Goal: Task Accomplishment & Management: Use online tool/utility

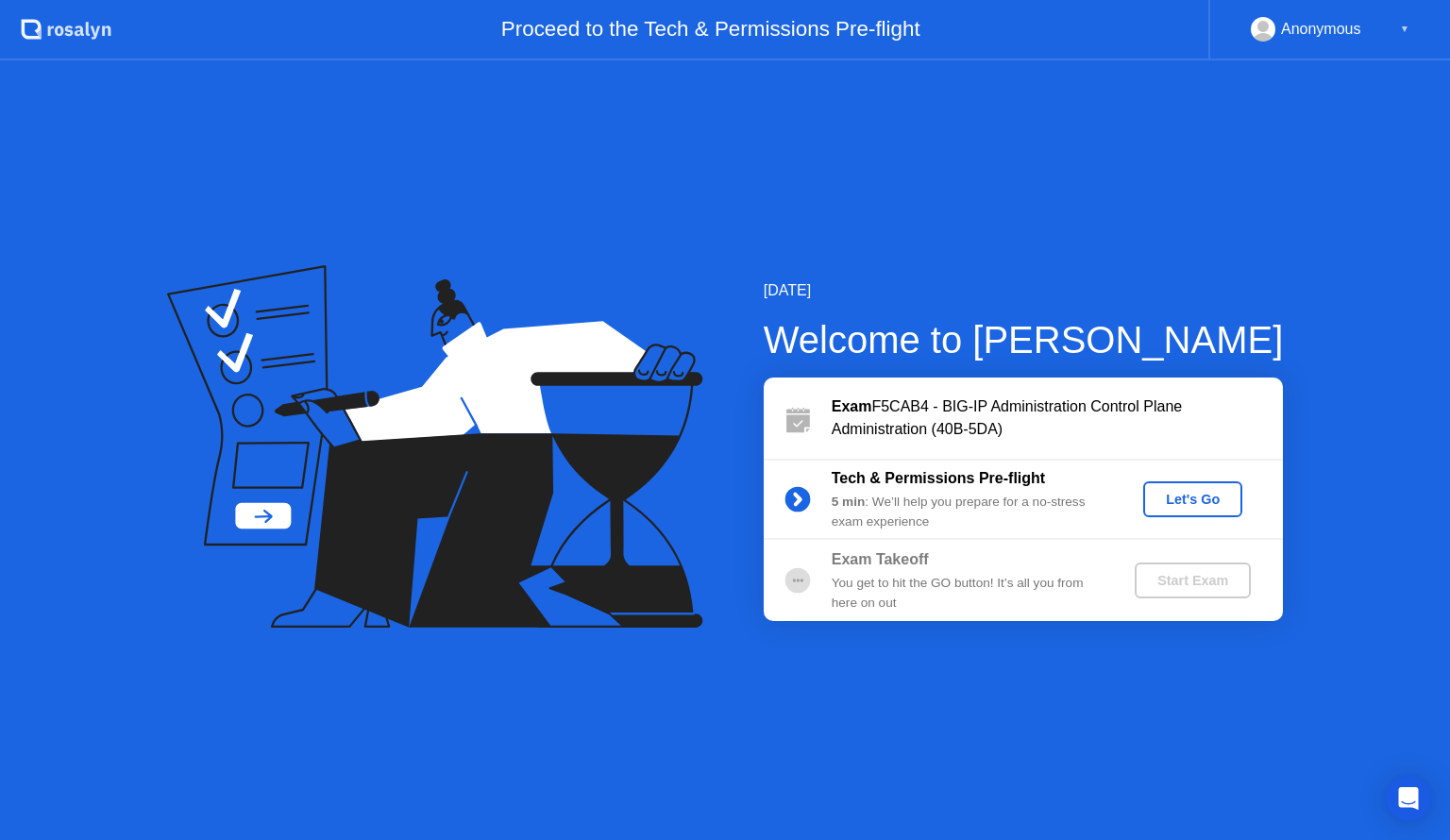
click at [1194, 491] on div "Let's Go" at bounding box center [1193, 498] width 84 height 15
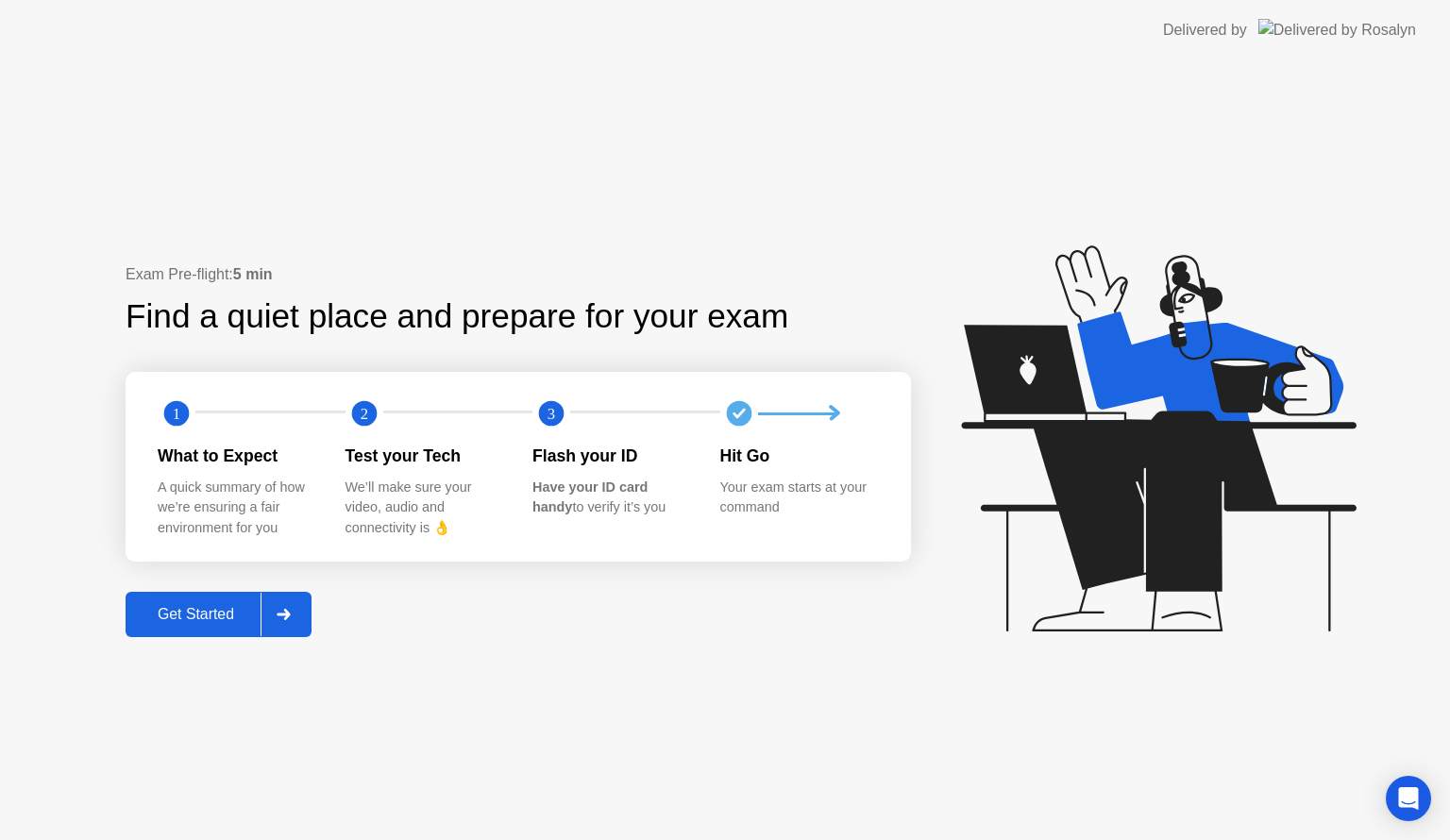
click at [183, 619] on div "Get Started" at bounding box center [196, 614] width 129 height 17
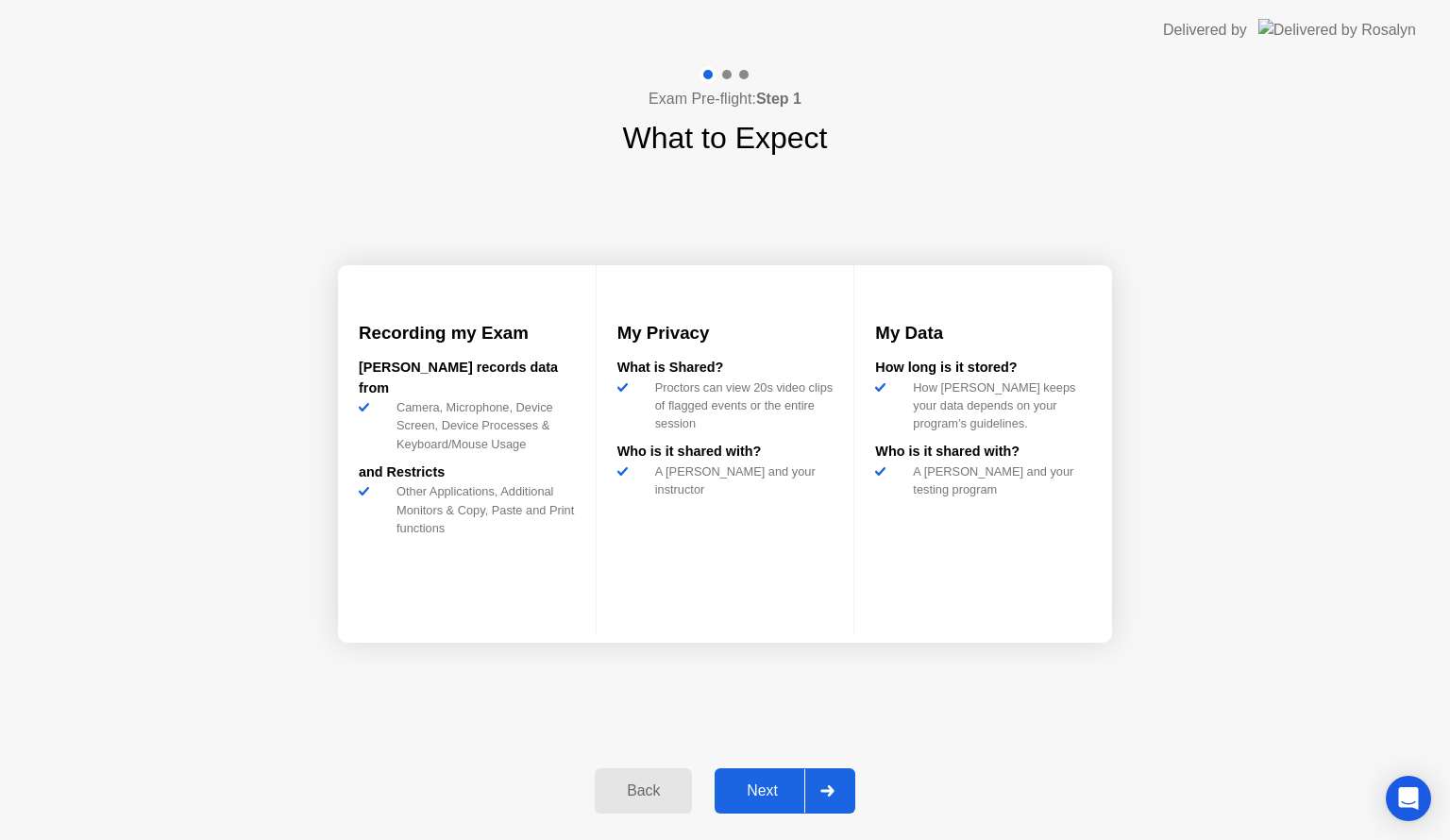
click at [756, 789] on div "Next" at bounding box center [763, 790] width 84 height 17
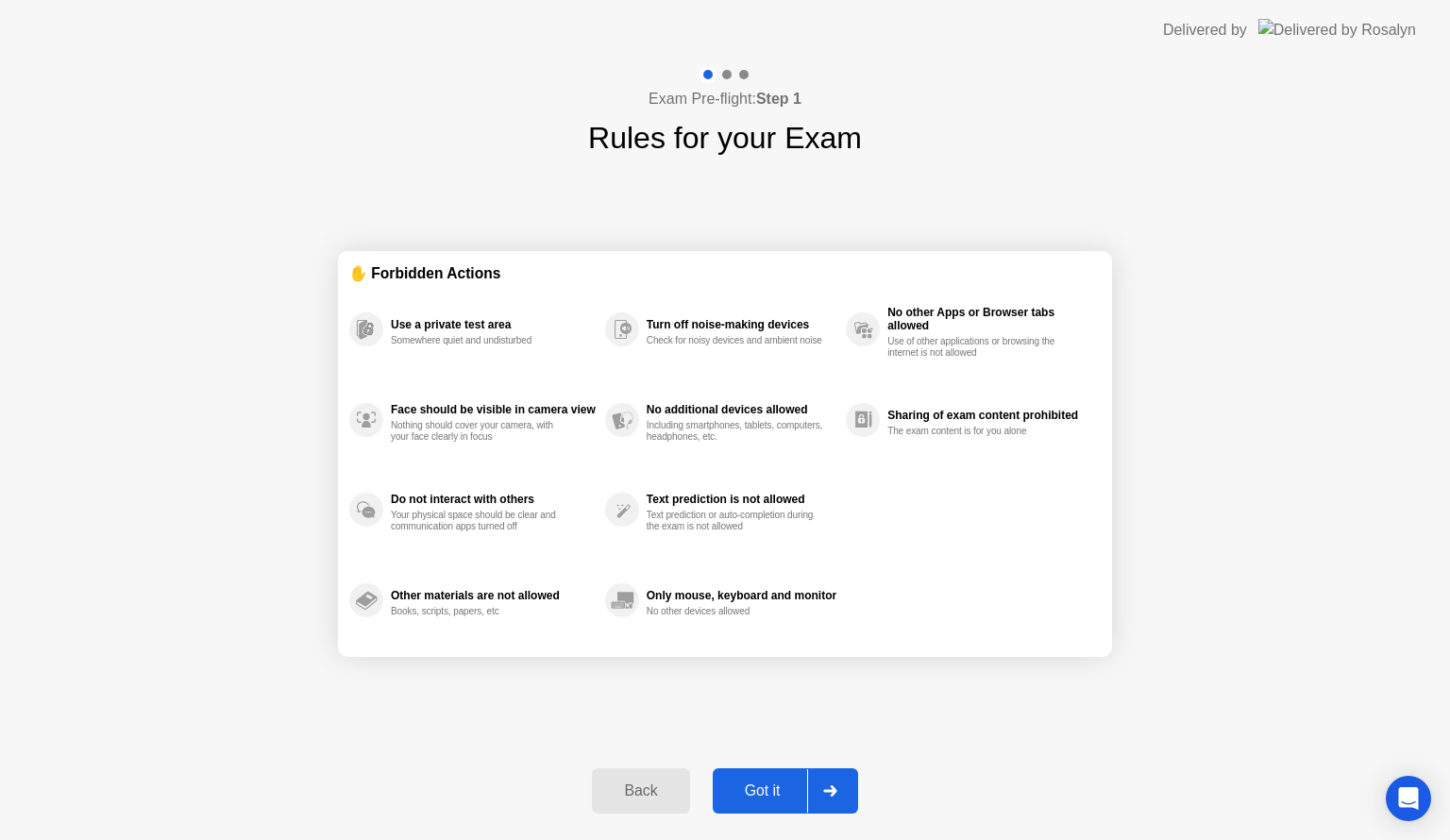
click at [759, 794] on div "Got it" at bounding box center [763, 790] width 89 height 17
select select "**********"
select select "*******"
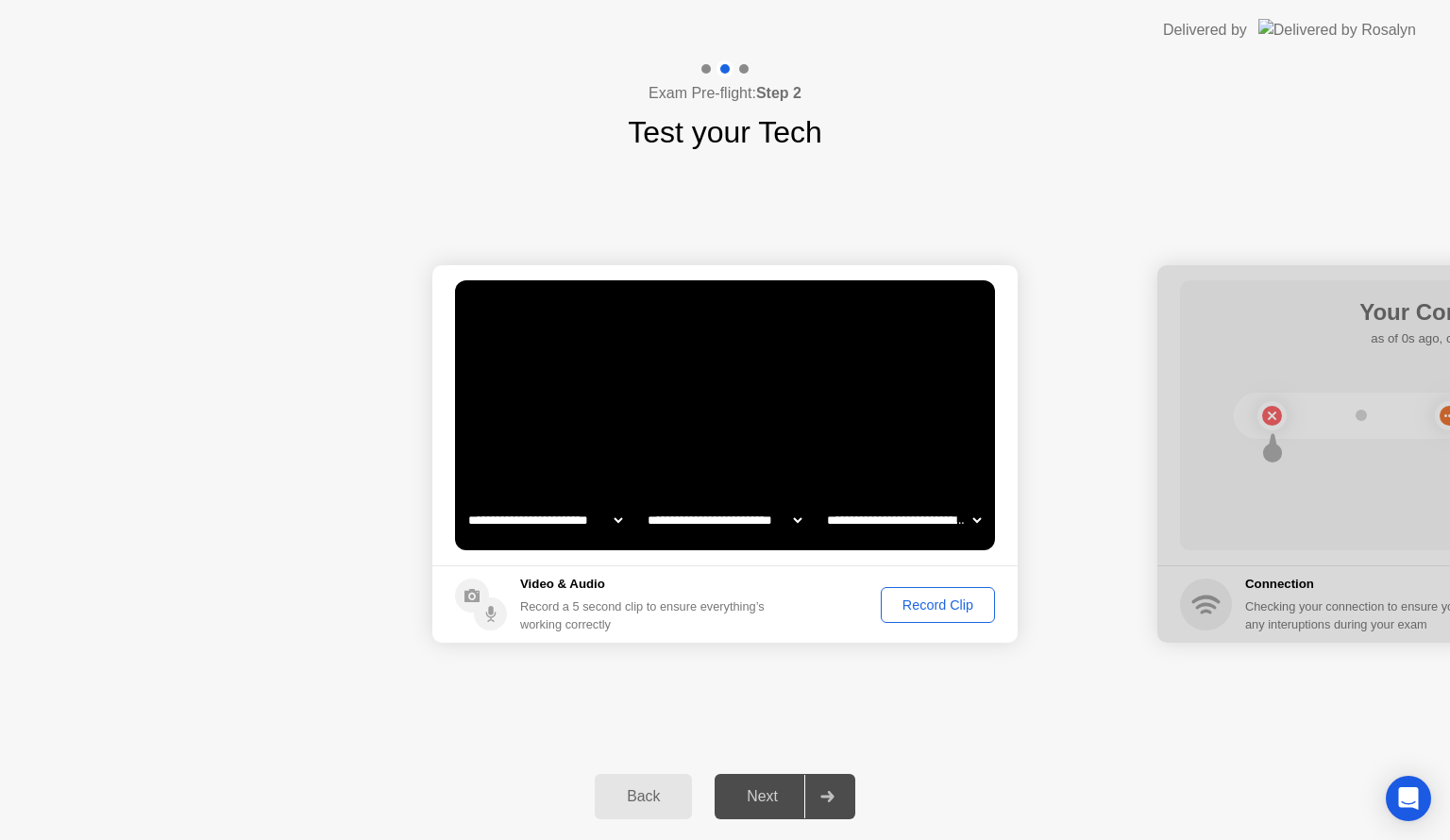
click at [945, 609] on div "Record Clip" at bounding box center [937, 604] width 101 height 15
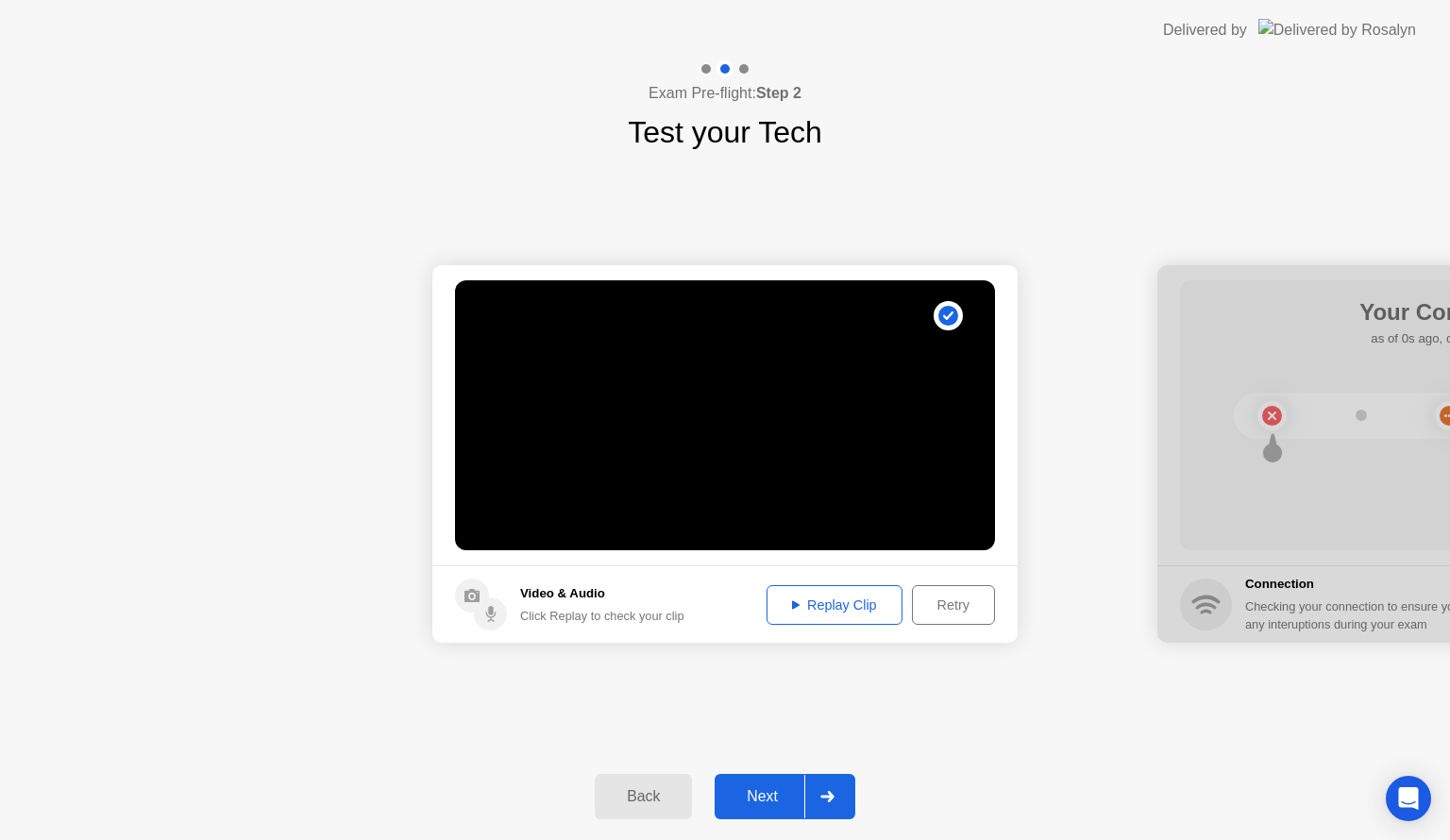
click at [864, 604] on div "Replay Clip" at bounding box center [834, 604] width 122 height 15
click at [773, 797] on div "Next" at bounding box center [763, 796] width 84 height 17
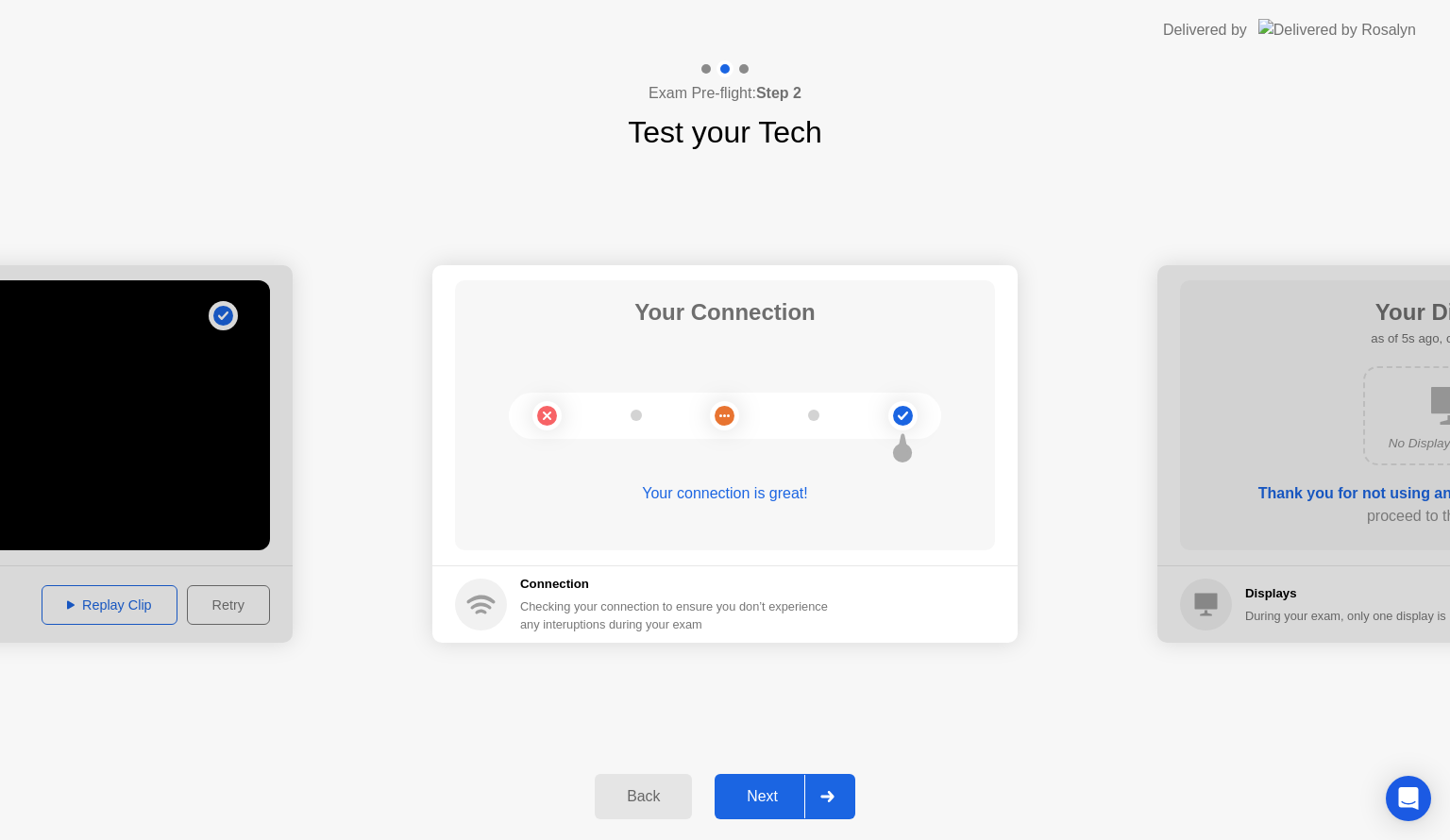
click at [781, 793] on div "Next" at bounding box center [763, 796] width 84 height 17
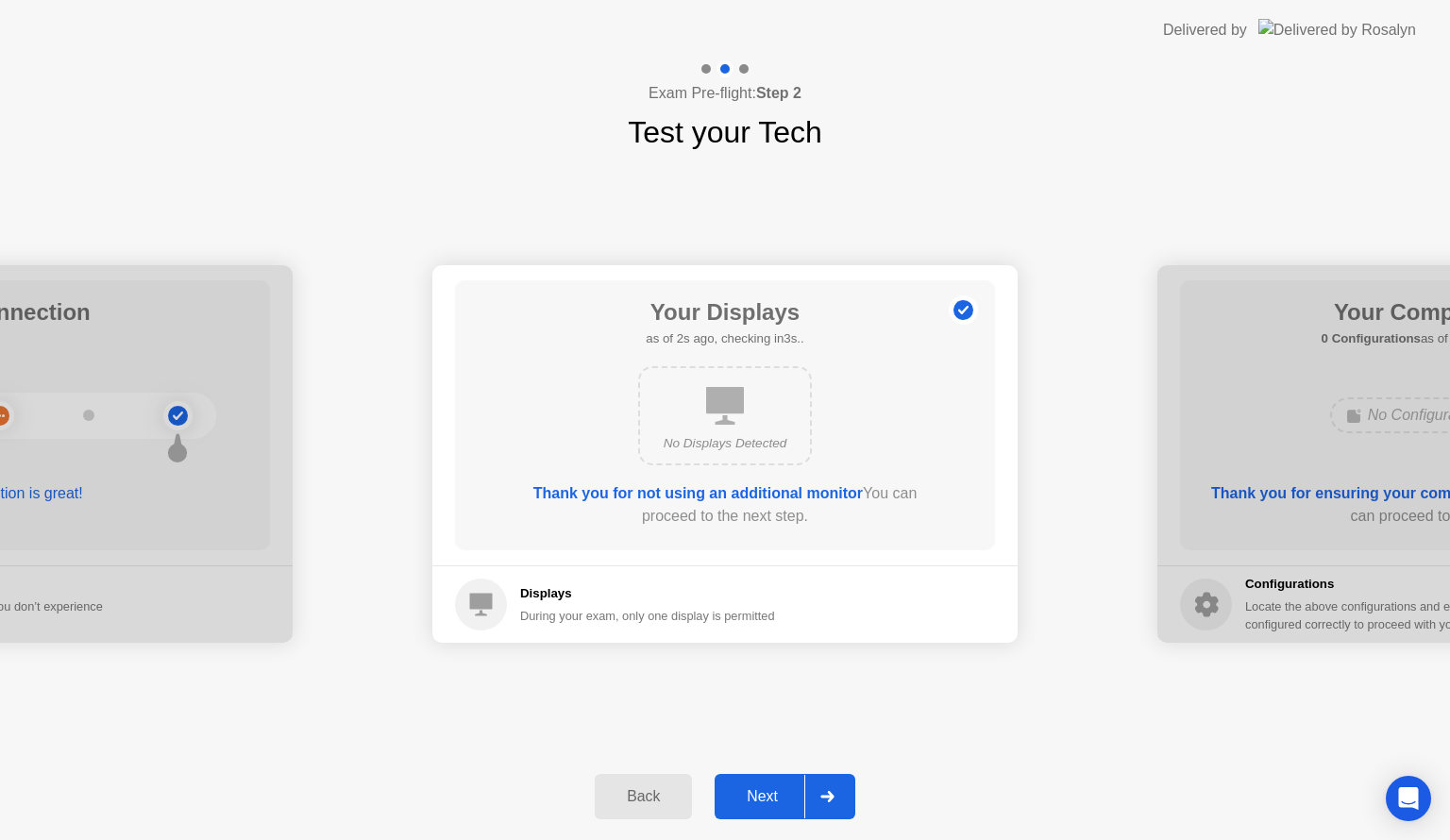
click at [783, 789] on div "Next" at bounding box center [763, 796] width 84 height 17
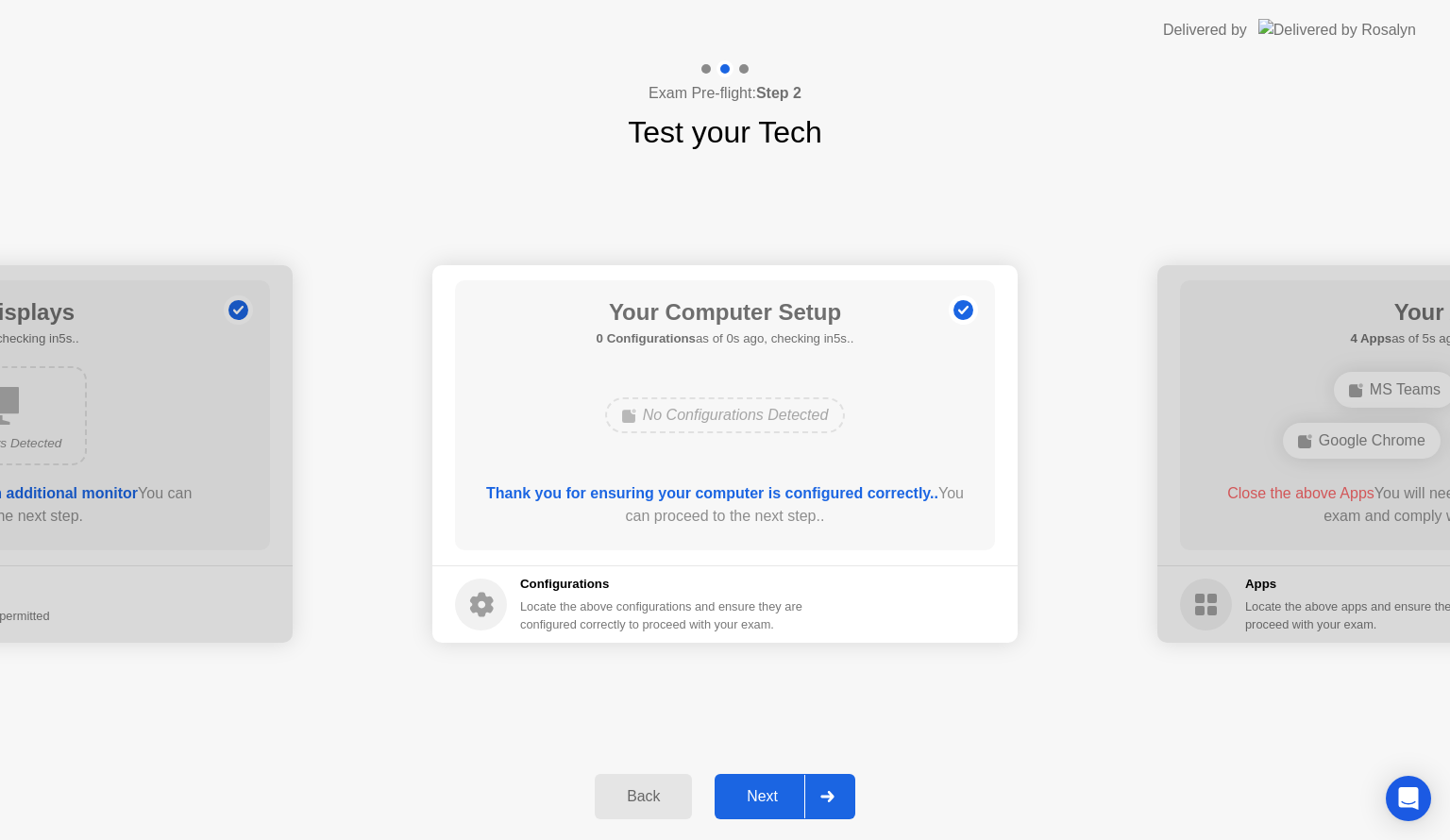
click at [783, 789] on div "Next" at bounding box center [763, 796] width 84 height 17
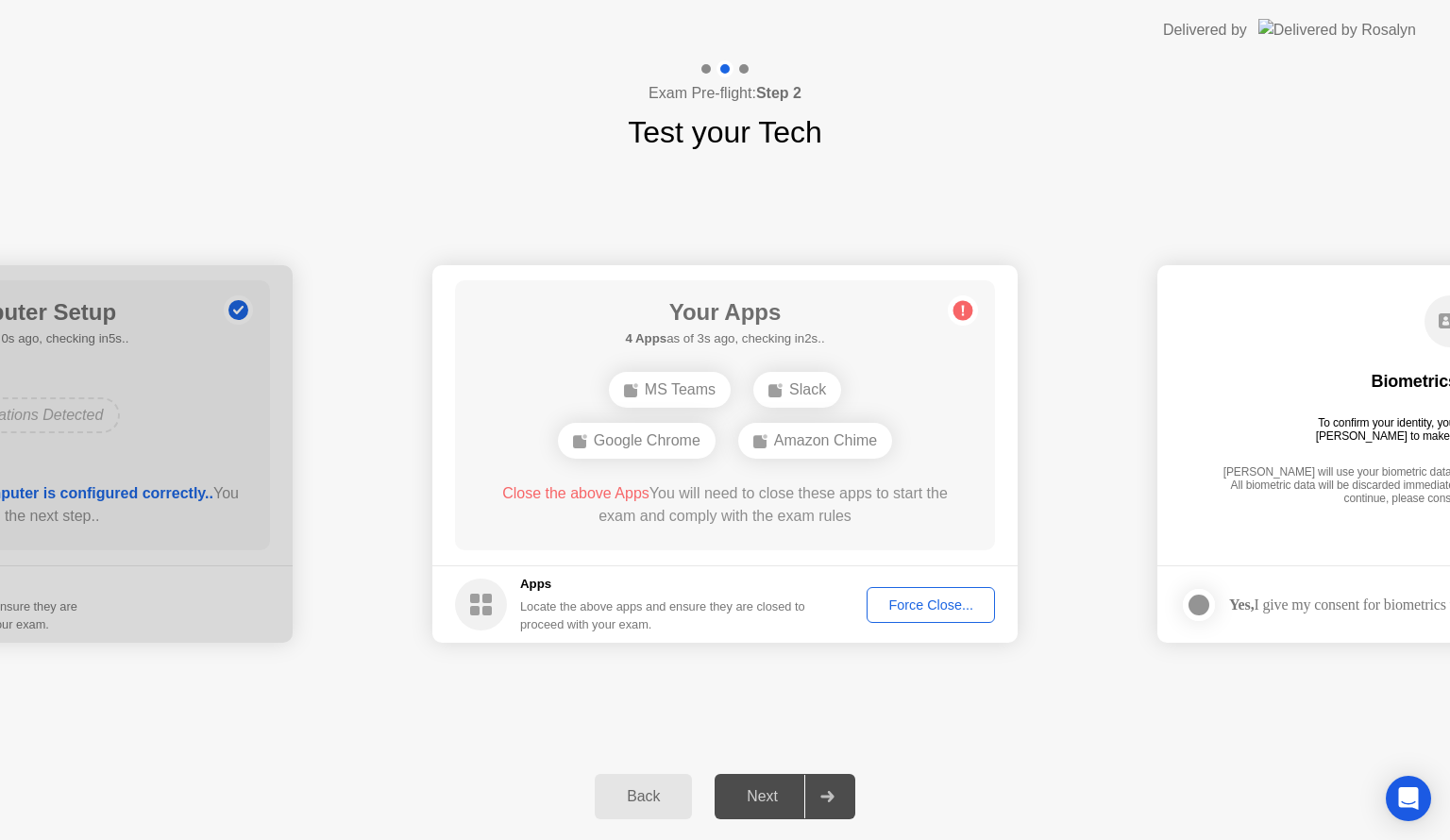
click at [918, 600] on div "Force Close..." at bounding box center [931, 604] width 116 height 15
click at [952, 598] on div "Force Close..." at bounding box center [931, 604] width 116 height 15
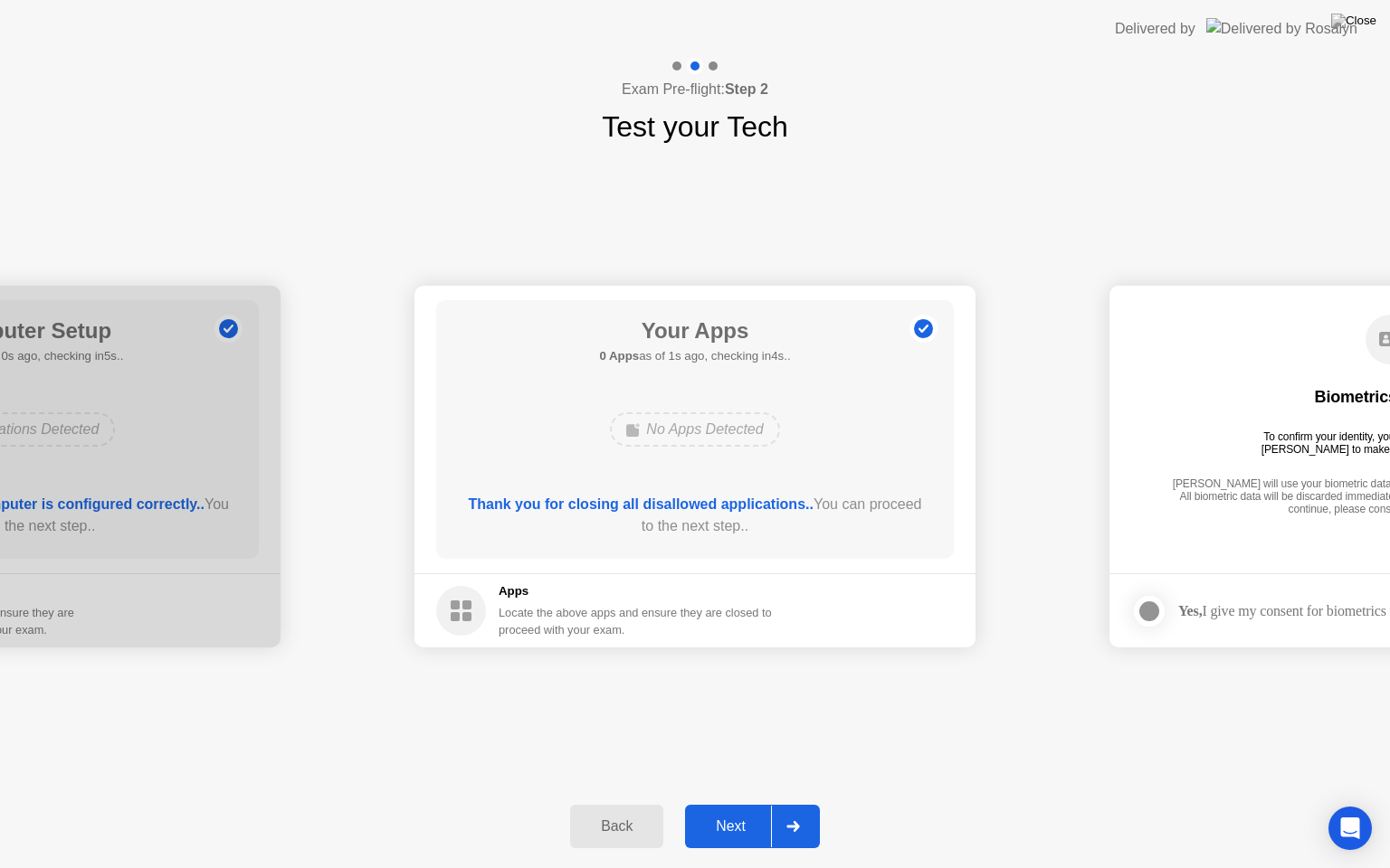
click at [730, 804] on div "Next" at bounding box center [731, 826] width 81 height 16
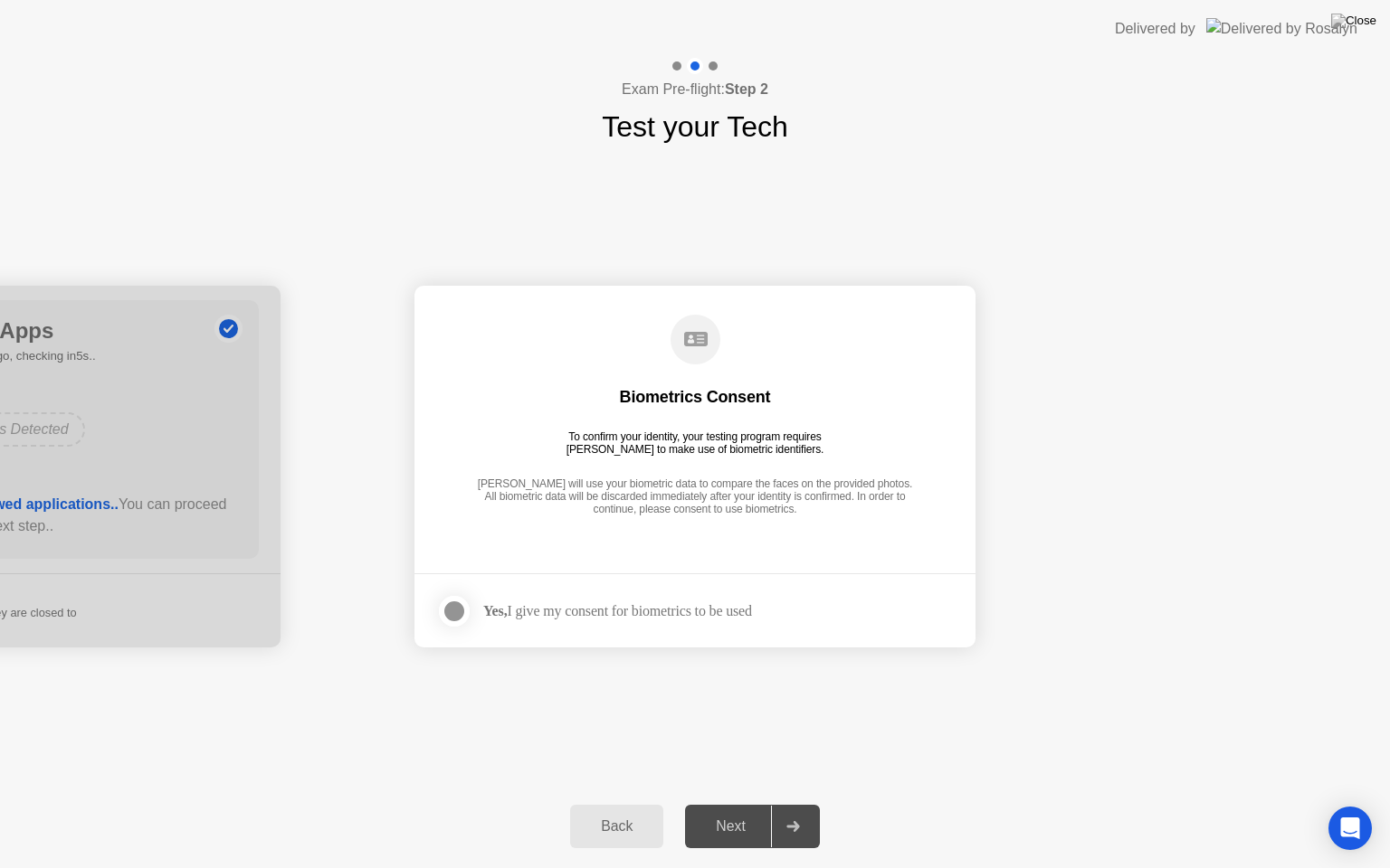
click at [565, 604] on div "Yes, I give my consent for biometrics to be used" at bounding box center [618, 611] width 268 height 17
click at [452, 613] on div at bounding box center [453, 611] width 22 height 22
click at [716, 804] on div "Next" at bounding box center [731, 826] width 81 height 16
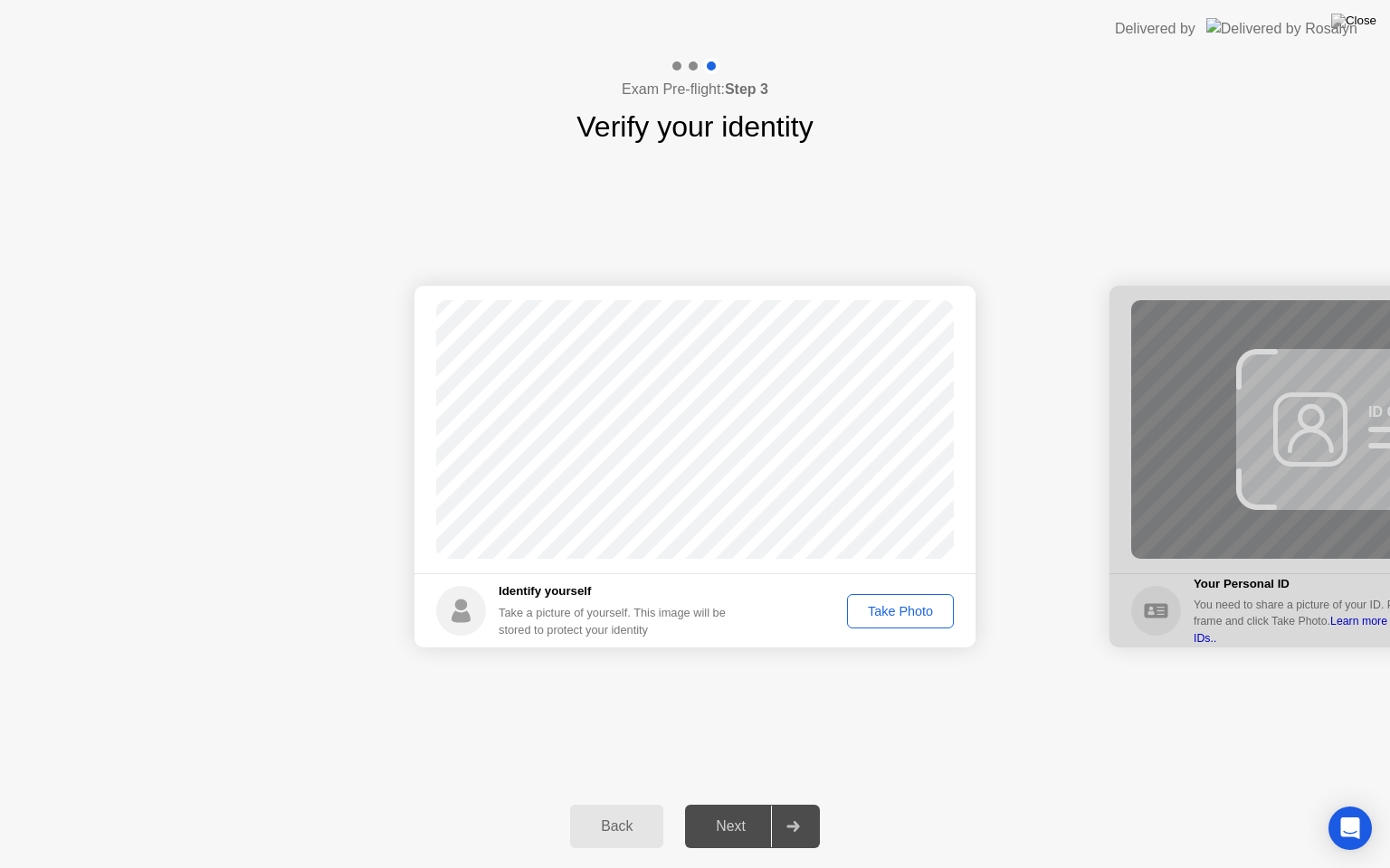
click at [919, 620] on button "Take Photo" at bounding box center [900, 611] width 107 height 35
click at [714, 804] on div "Next" at bounding box center [731, 826] width 81 height 16
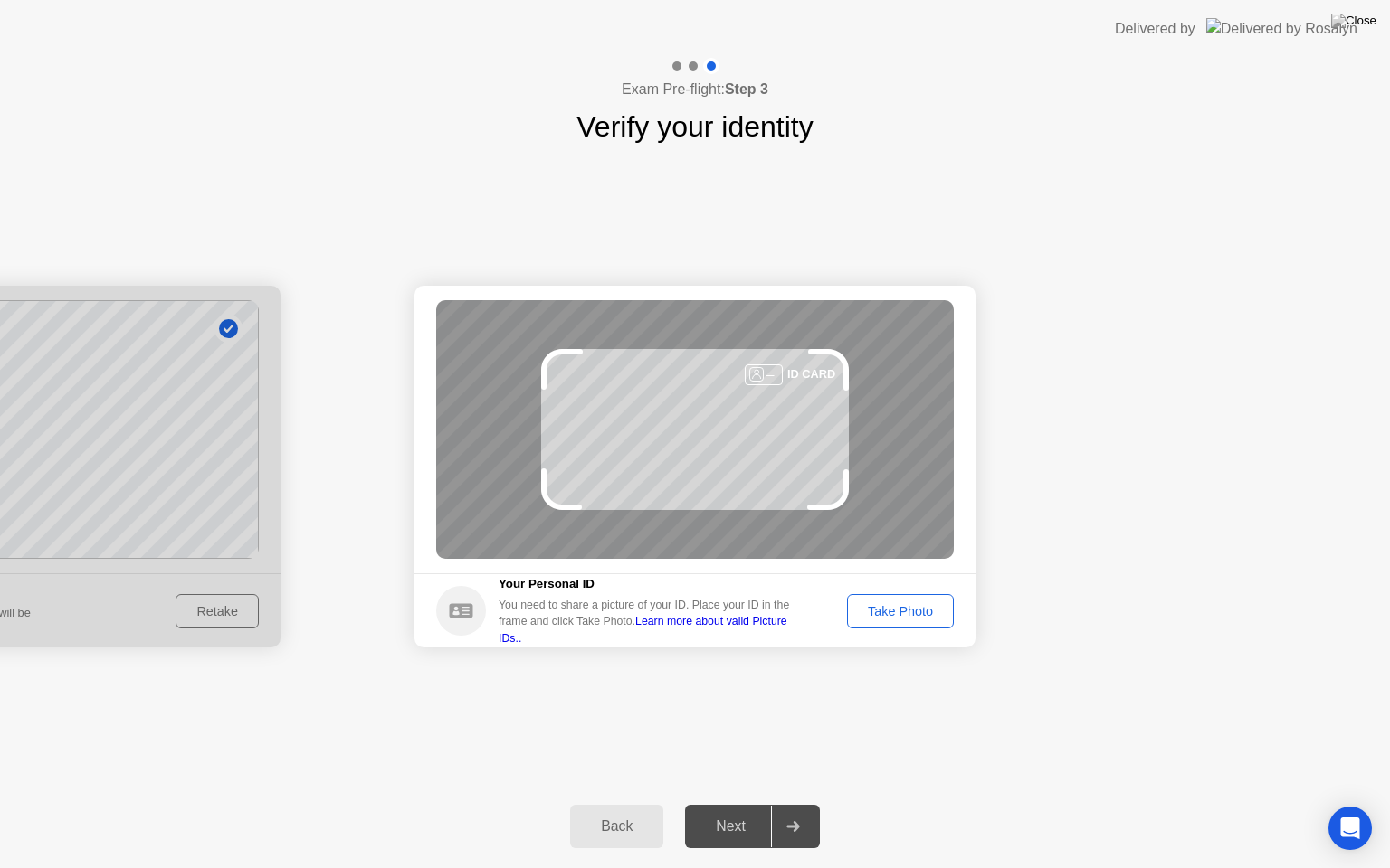
click at [883, 599] on button "Take Photo" at bounding box center [900, 611] width 107 height 35
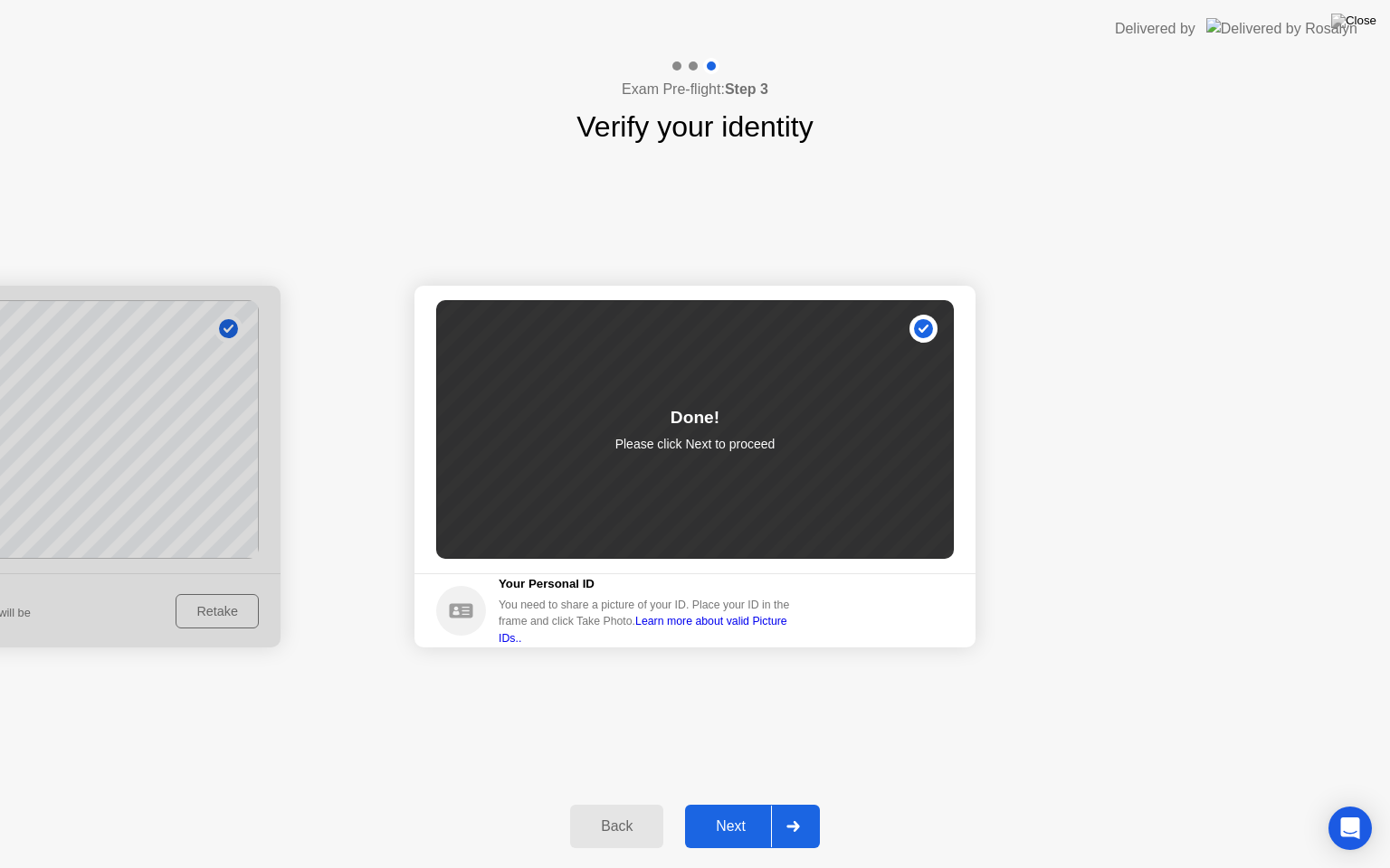
click at [731, 804] on div "Next" at bounding box center [731, 826] width 81 height 16
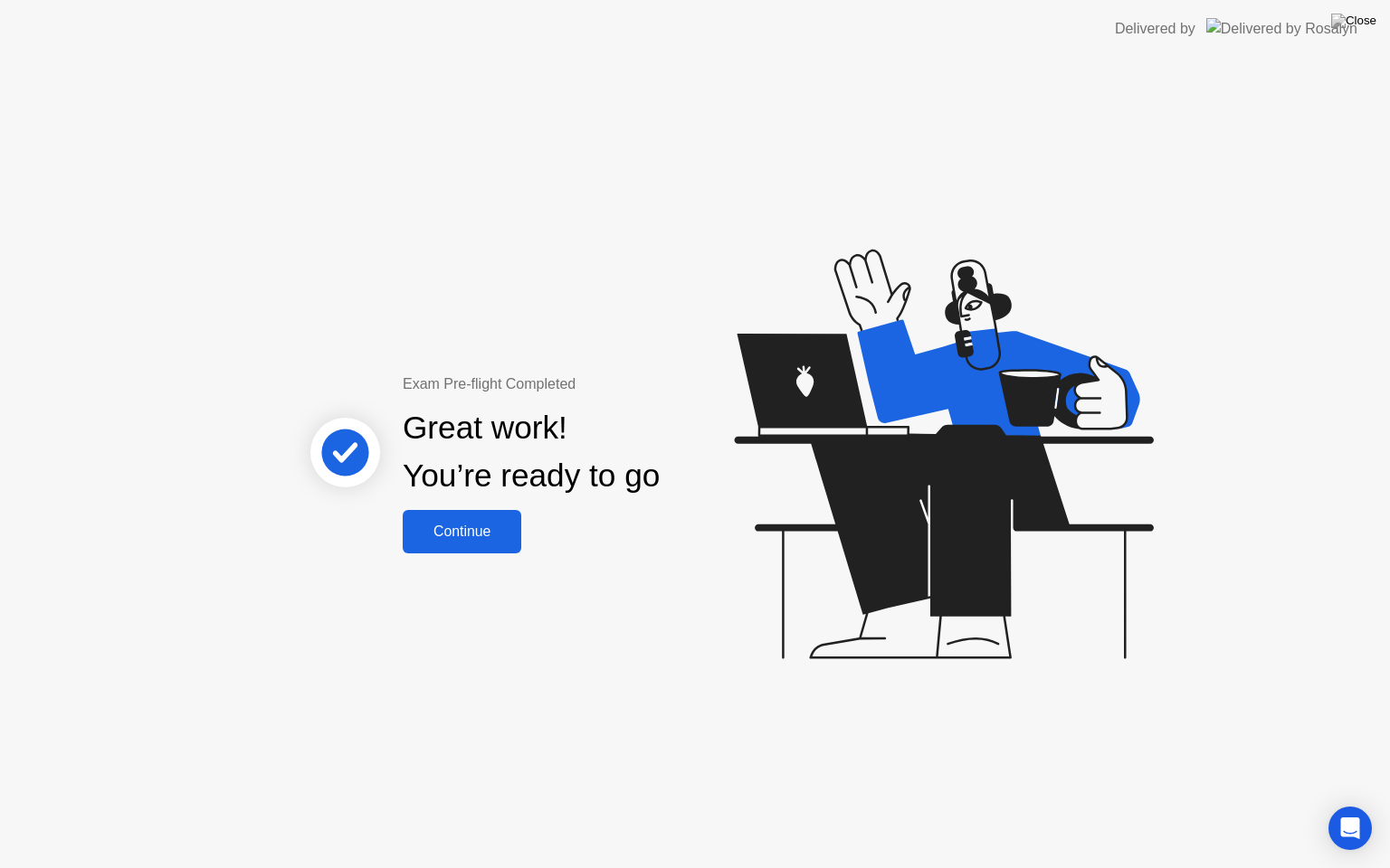
click at [487, 535] on div "Continue" at bounding box center [462, 531] width 108 height 16
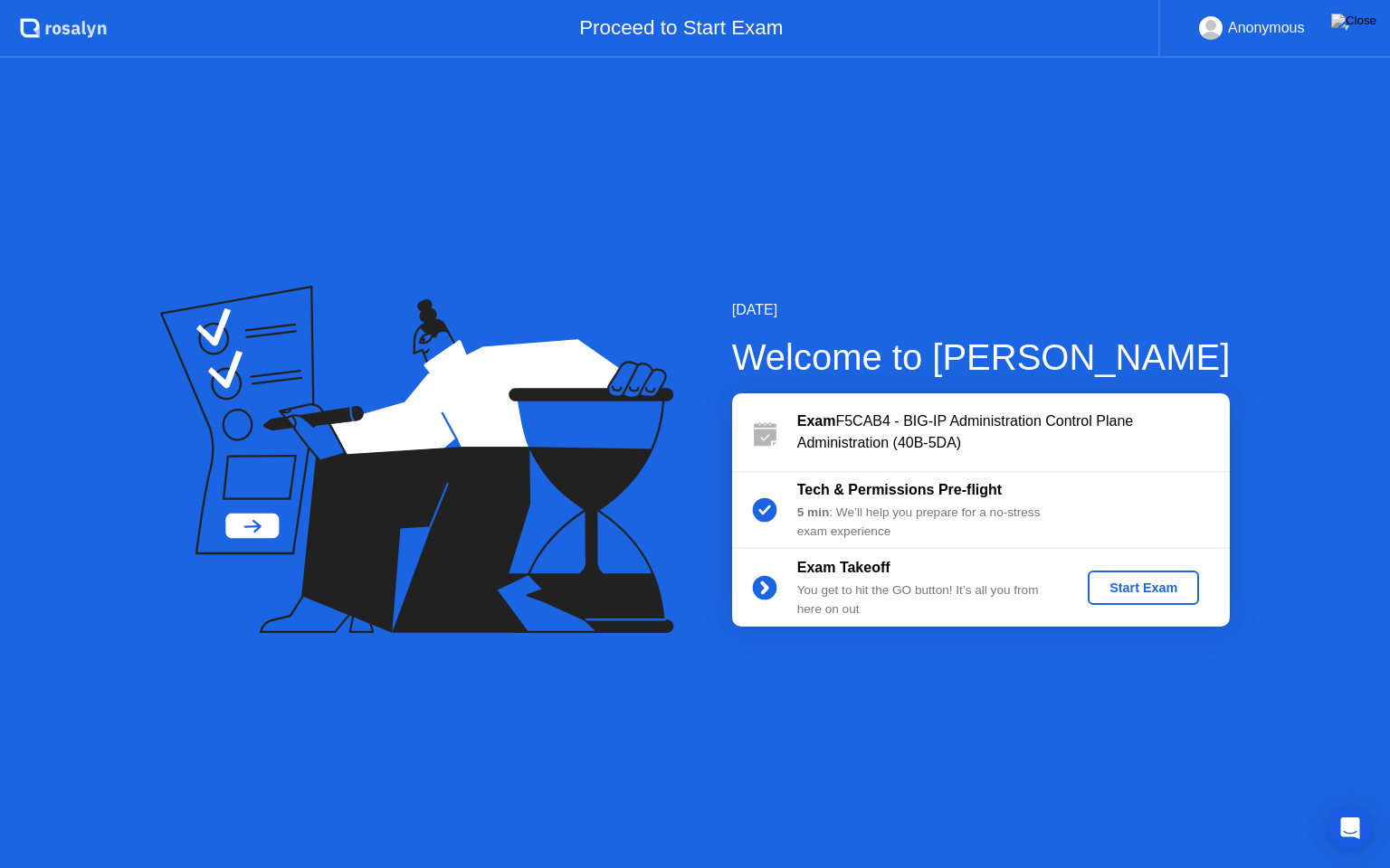
click at [1169, 581] on div "Start Exam" at bounding box center [1142, 587] width 97 height 14
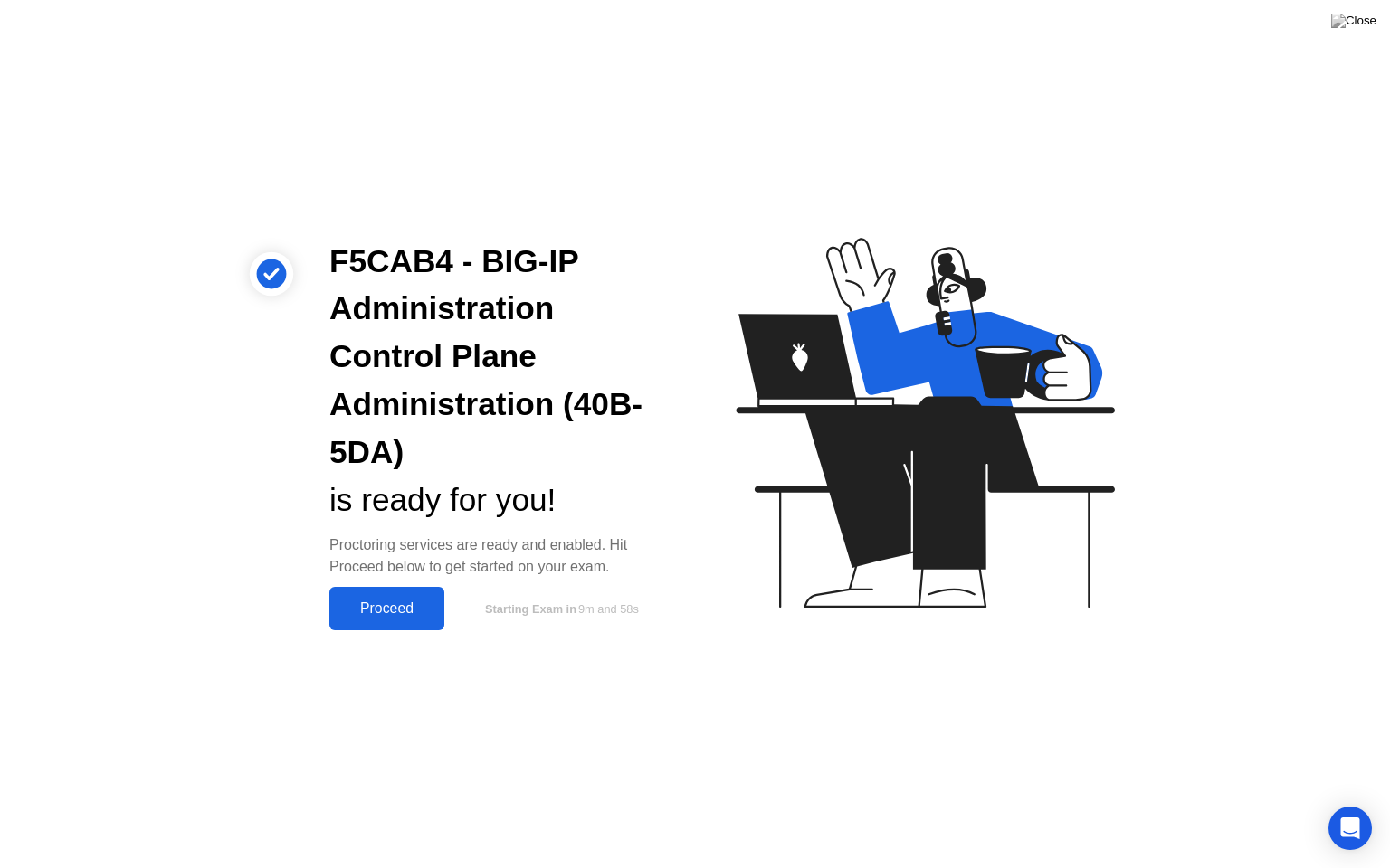
click at [420, 621] on button "Proceed" at bounding box center [387, 609] width 115 height 43
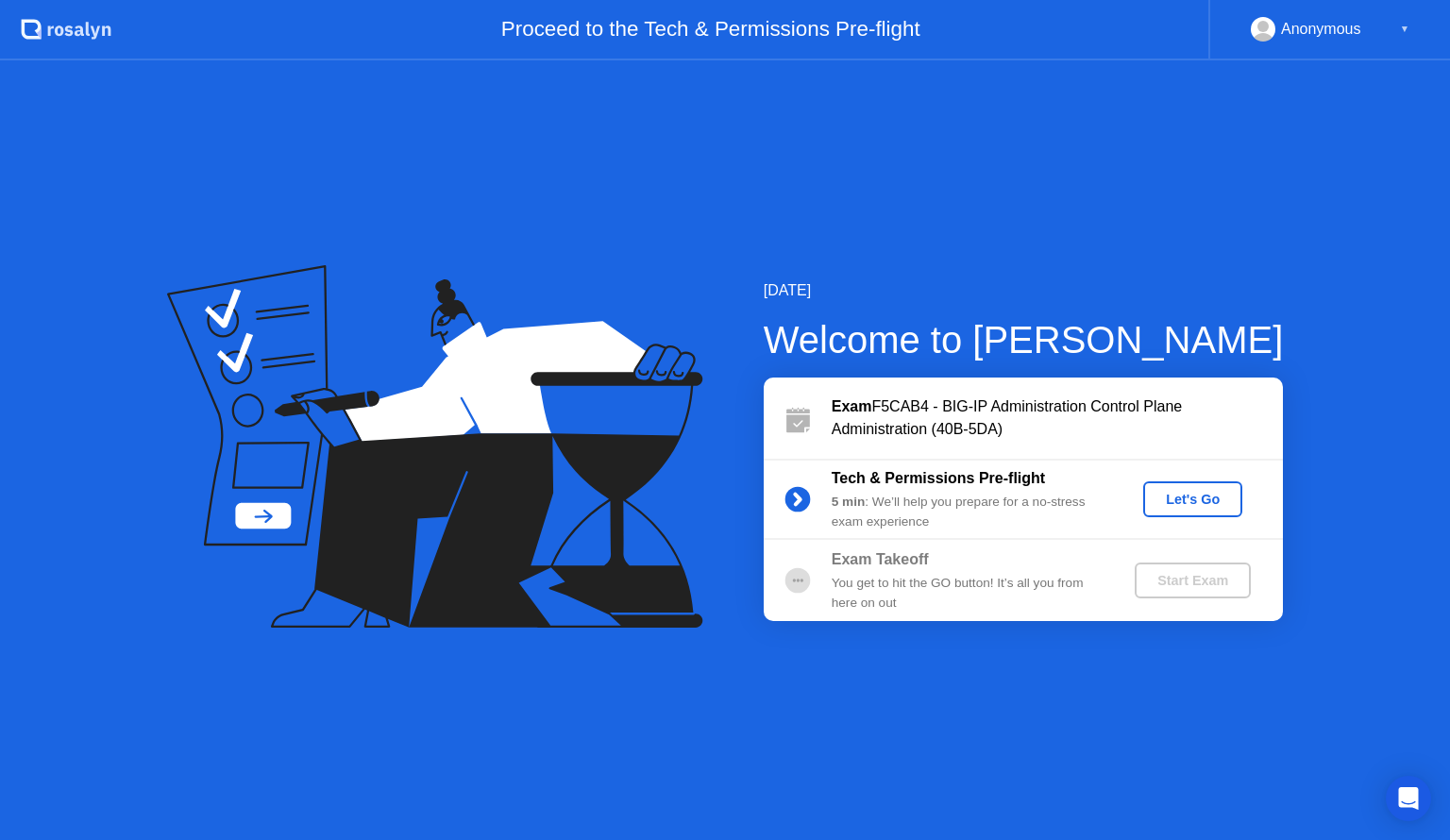
click at [1214, 498] on div "Let's Go" at bounding box center [1193, 498] width 84 height 15
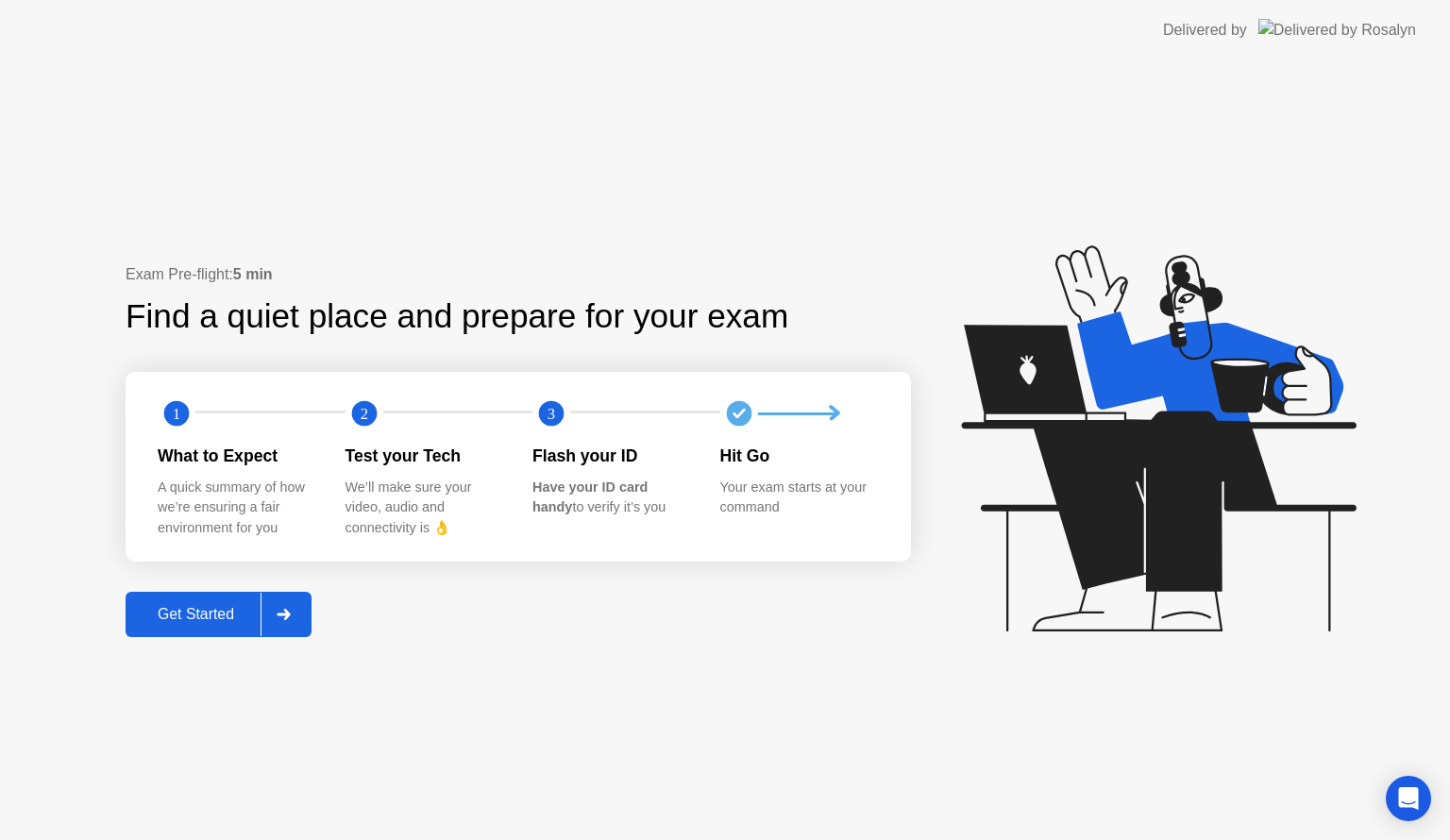
click at [146, 606] on div "Get Started" at bounding box center [196, 614] width 129 height 17
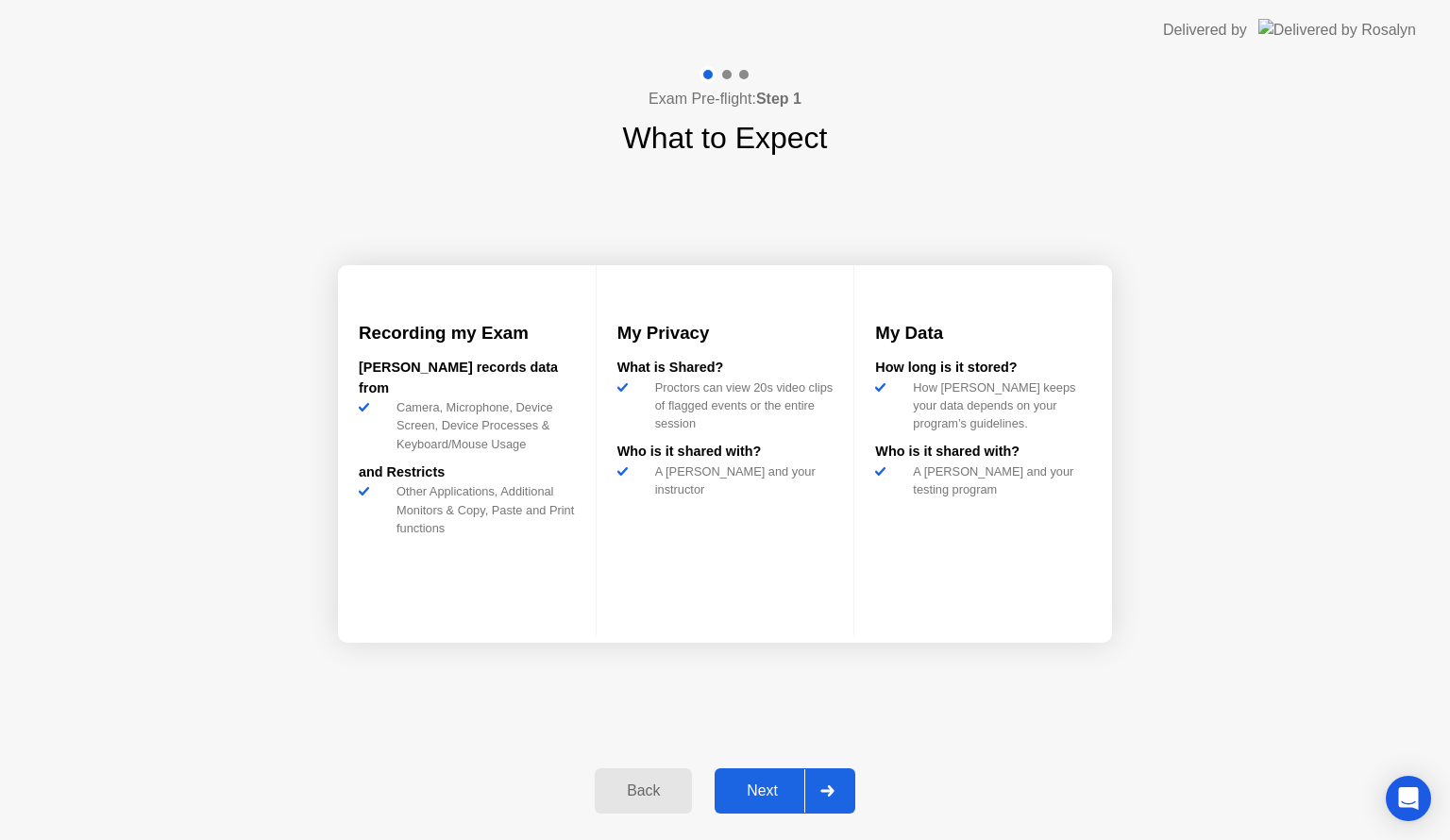
click at [754, 790] on div "Next" at bounding box center [763, 790] width 84 height 17
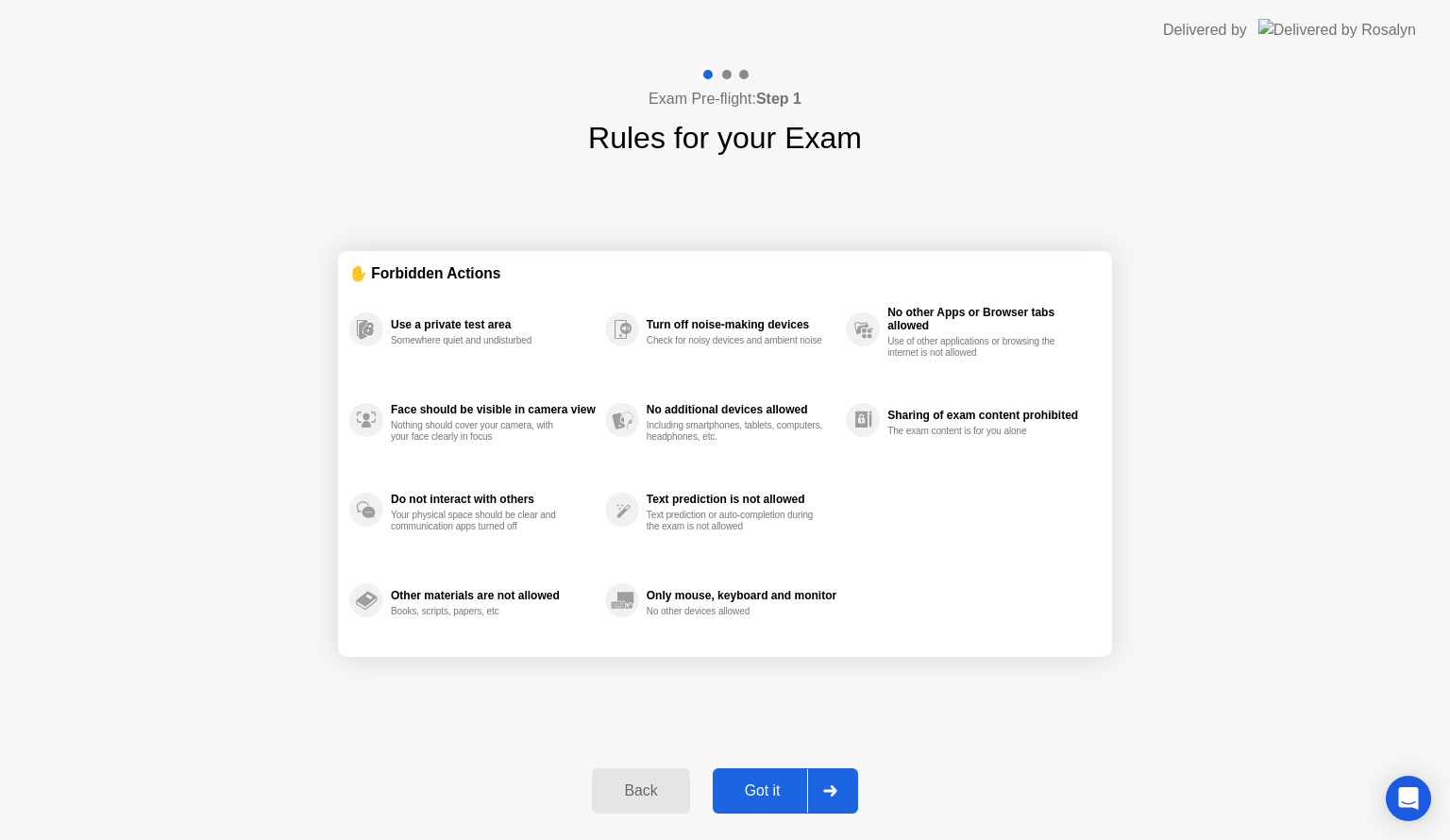
click at [754, 790] on div "Got it" at bounding box center [763, 790] width 89 height 17
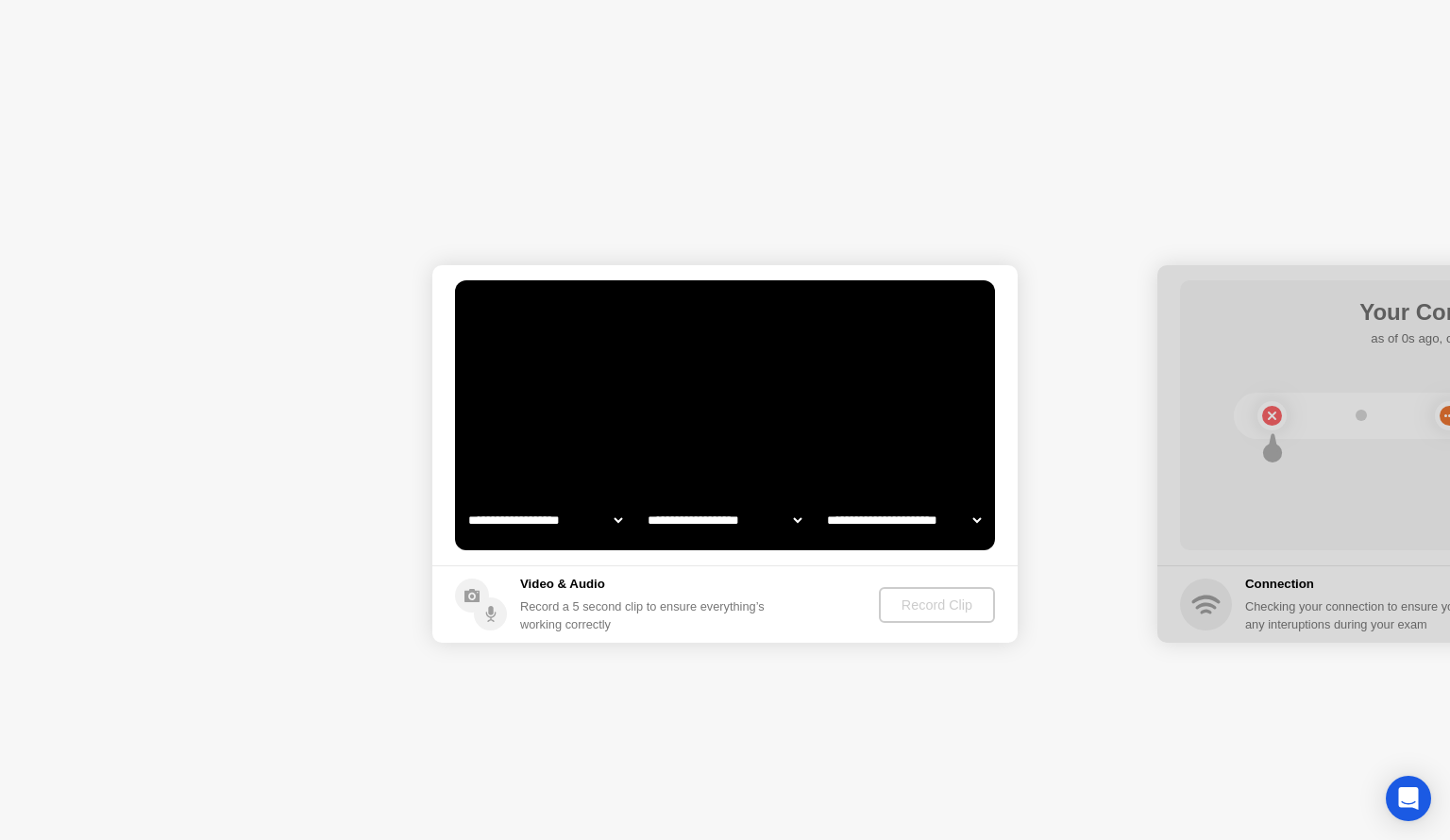
select select "**********"
select select "*******"
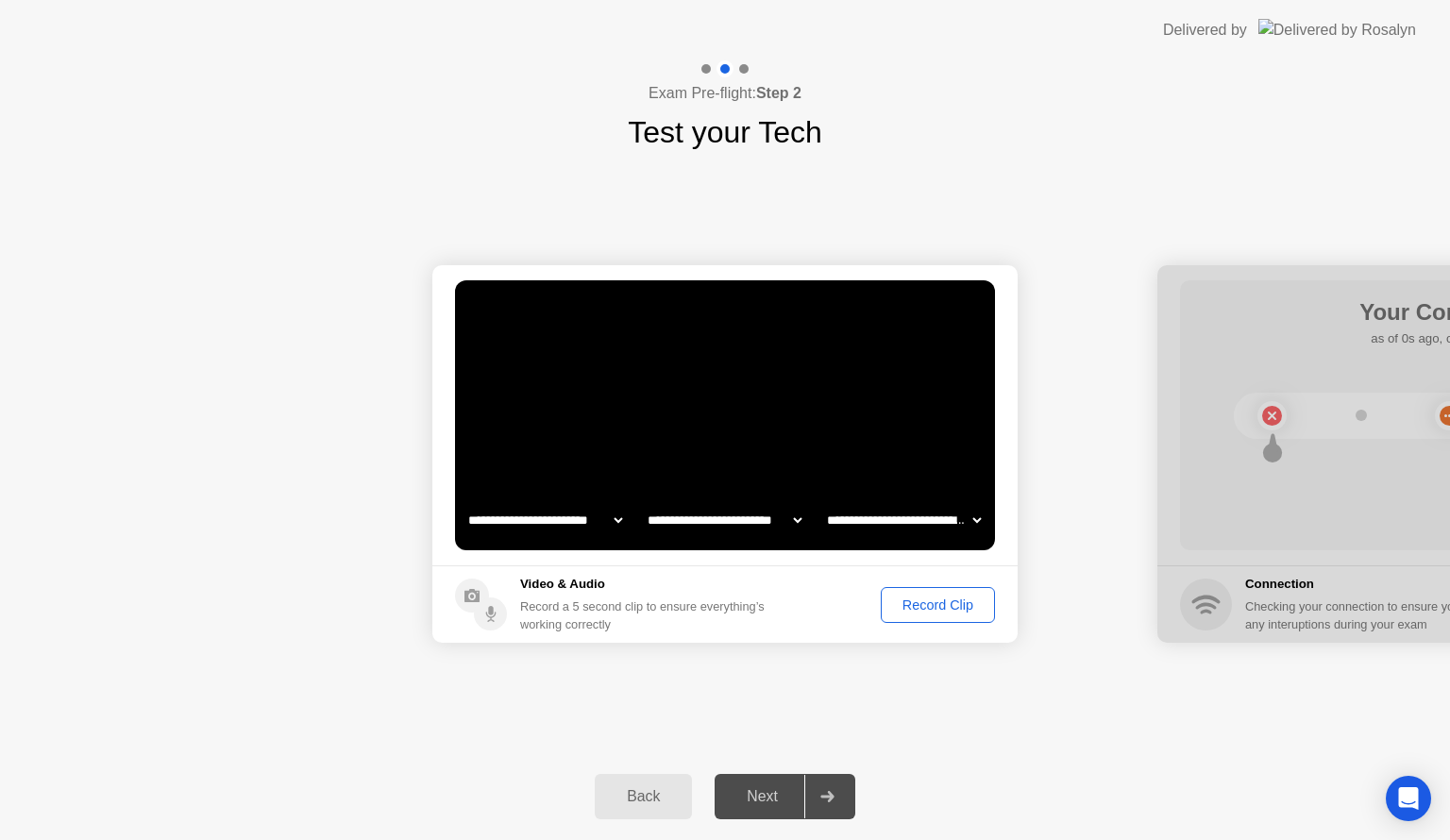
click at [927, 608] on div "Record Clip" at bounding box center [937, 604] width 101 height 15
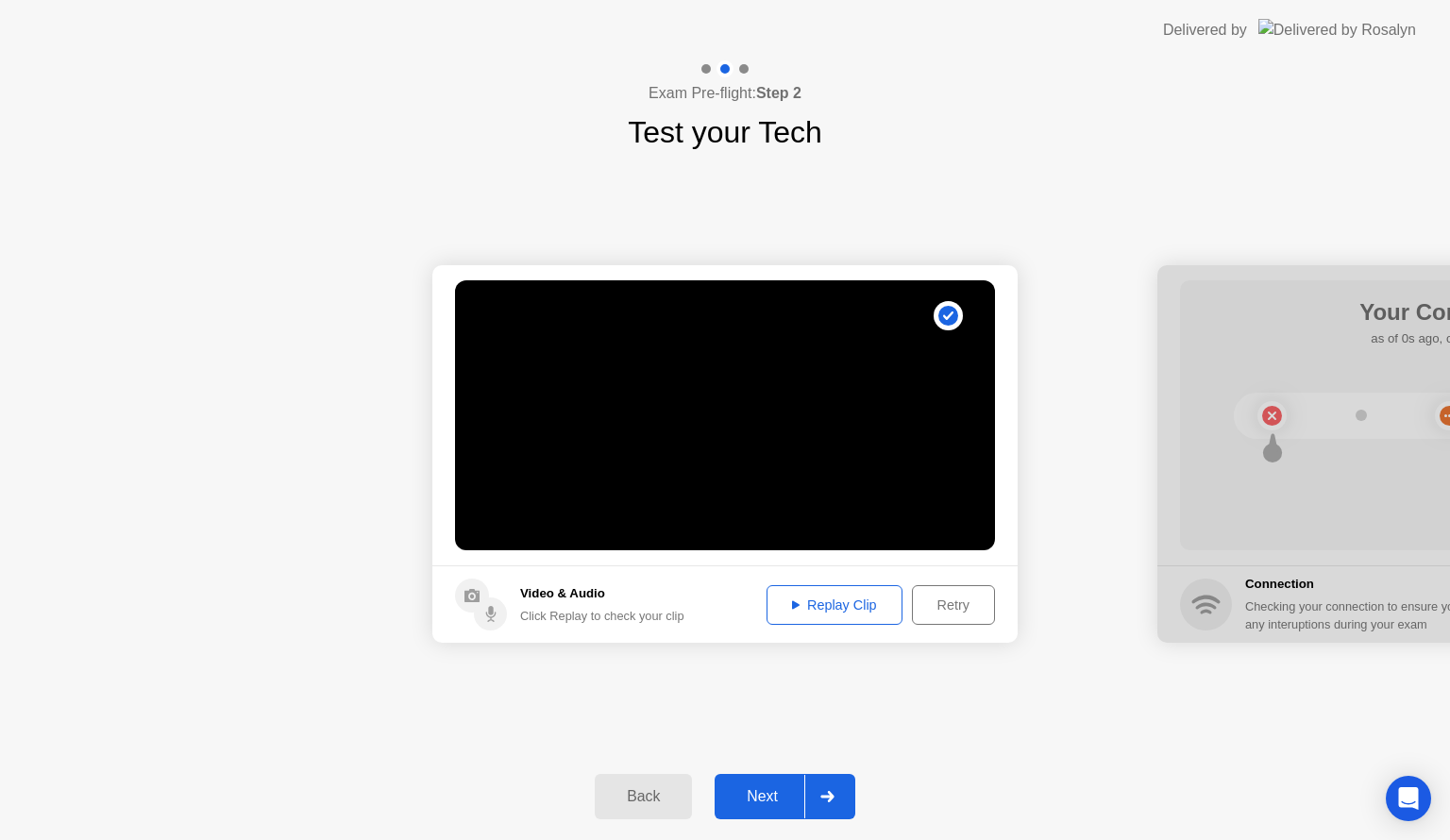
click at [845, 606] on div "Replay Clip" at bounding box center [834, 604] width 122 height 15
click at [776, 801] on div "Next" at bounding box center [763, 796] width 84 height 17
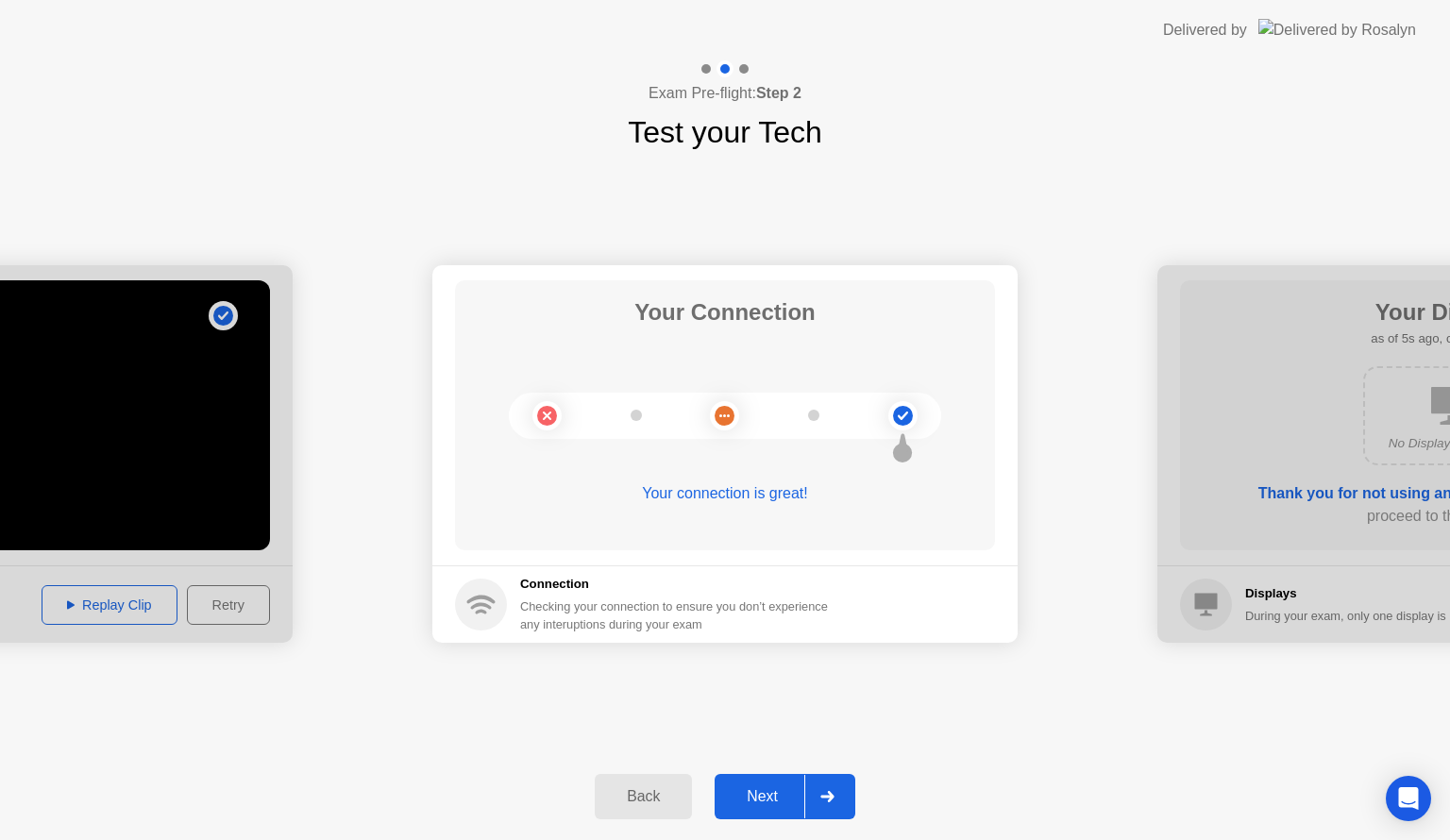
click at [779, 790] on div "Next" at bounding box center [763, 796] width 84 height 17
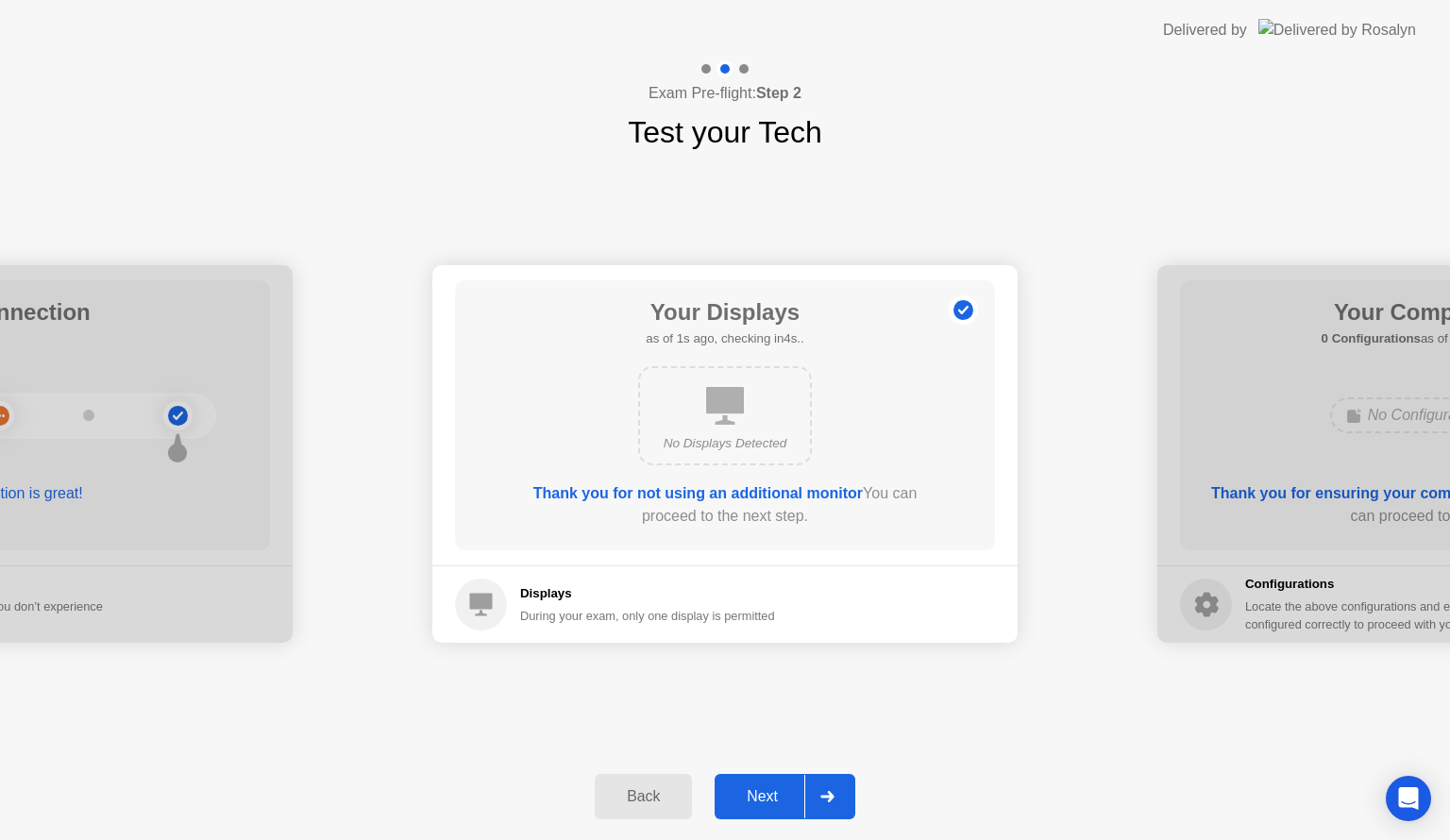
click at [779, 790] on div "Next" at bounding box center [763, 796] width 84 height 17
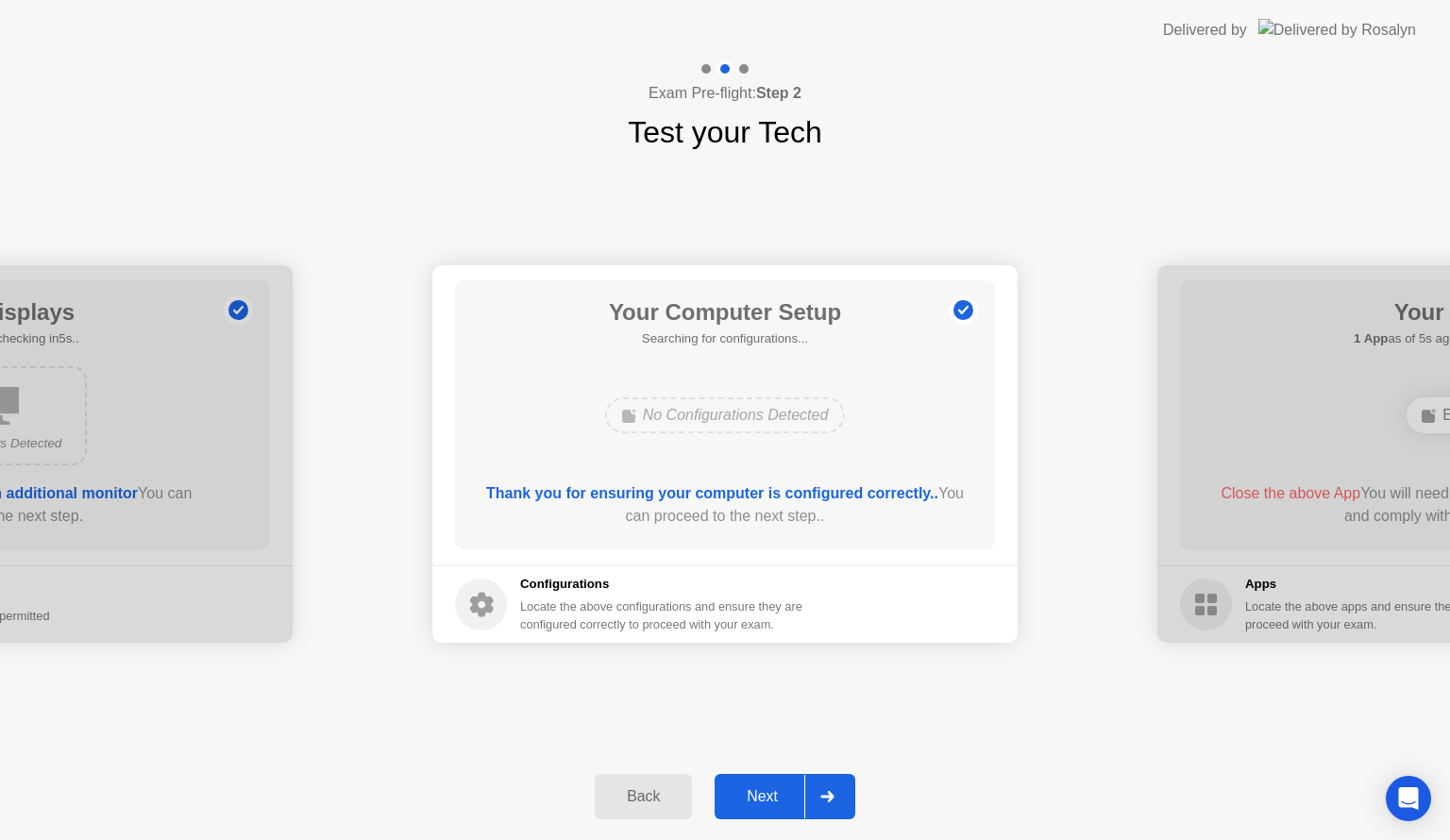
click at [779, 790] on div "Next" at bounding box center [763, 796] width 84 height 17
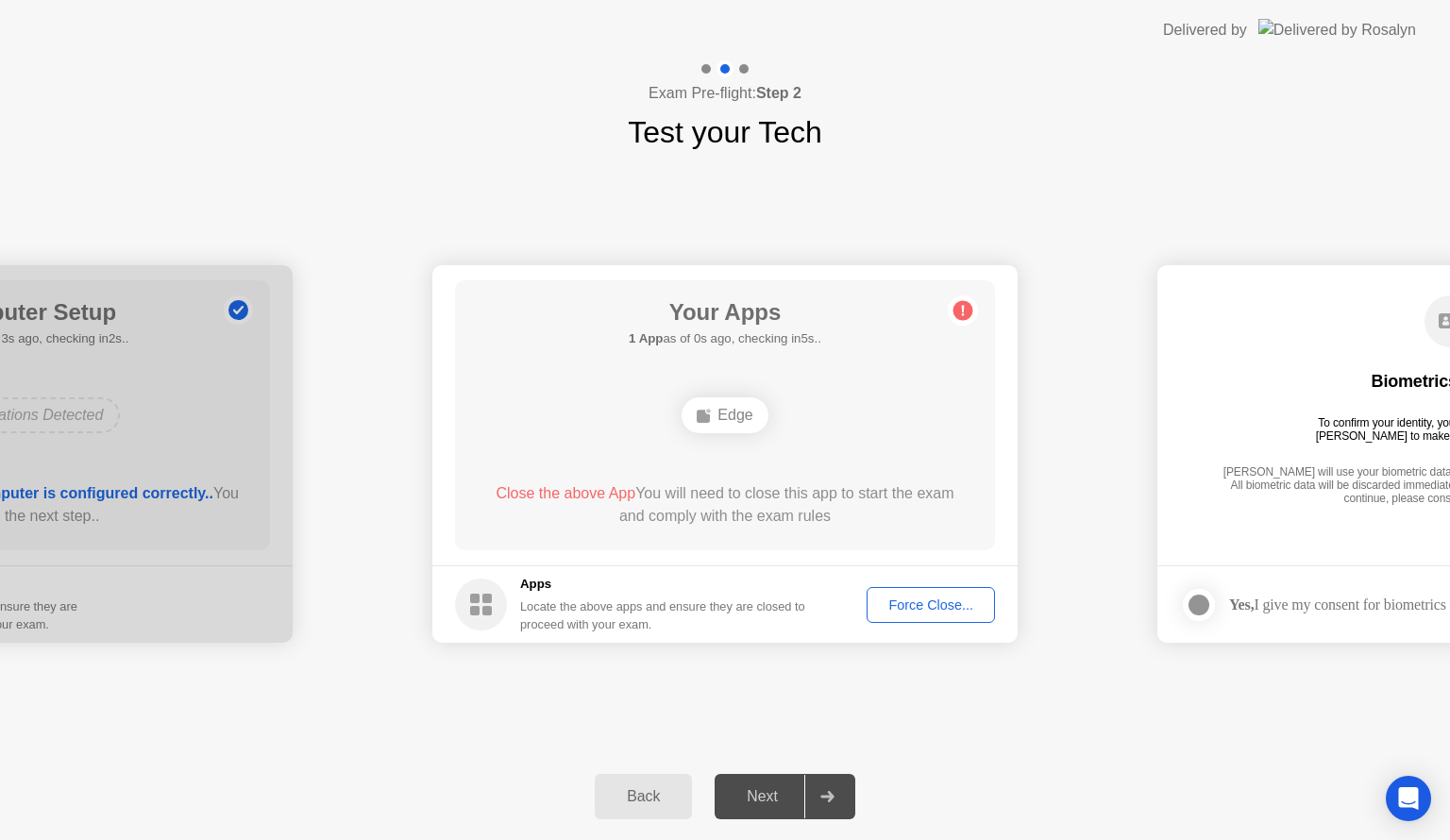
drag, startPoint x: 936, startPoint y: 594, endPoint x: 936, endPoint y: 615, distance: 21.0
click at [936, 615] on button "Force Close..." at bounding box center [930, 605] width 128 height 36
drag, startPoint x: 669, startPoint y: 515, endPoint x: 704, endPoint y: 583, distance: 76.5
click at [906, 615] on button "Force Close..." at bounding box center [930, 605] width 128 height 36
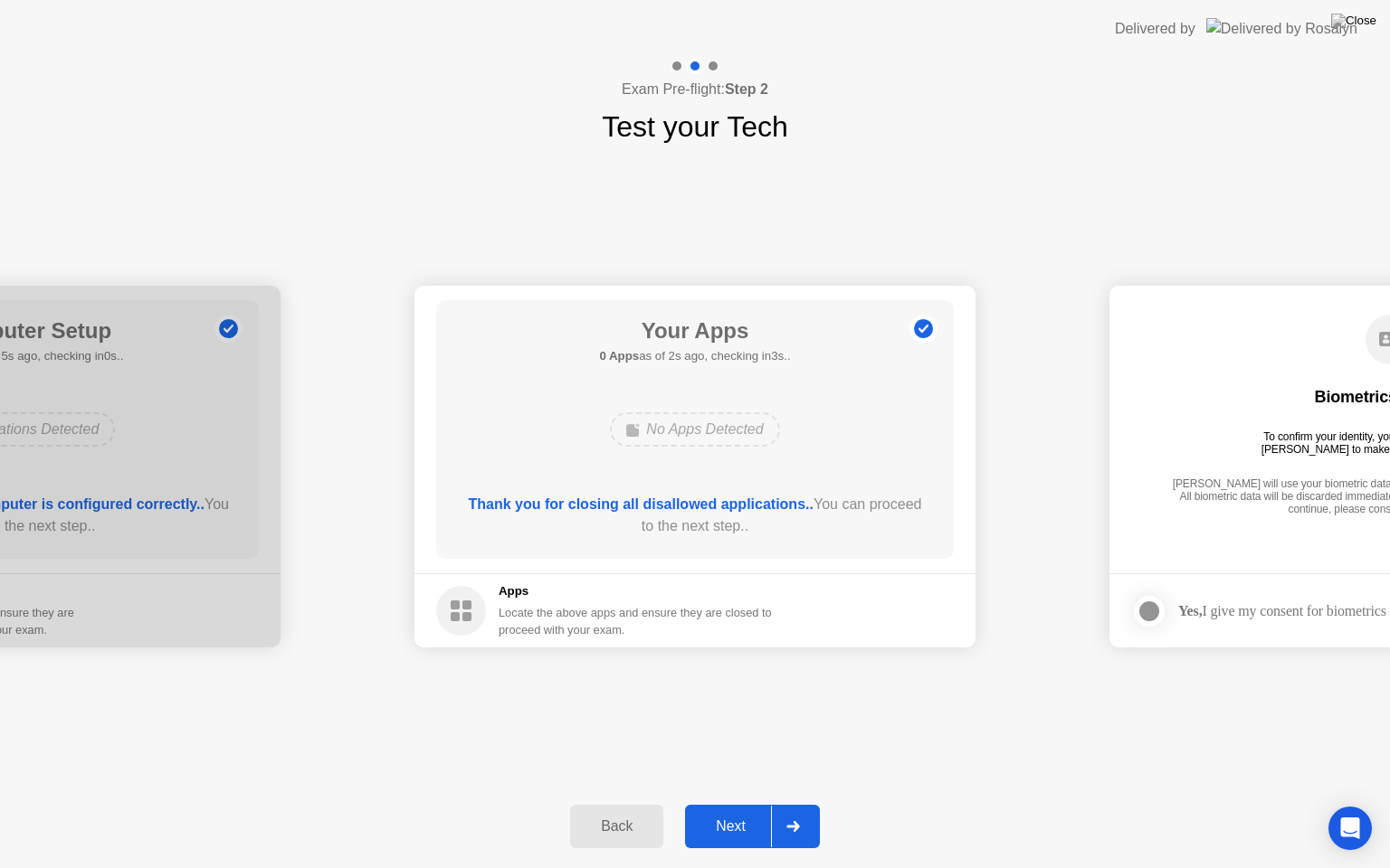
click at [727, 804] on div "Next" at bounding box center [731, 826] width 81 height 16
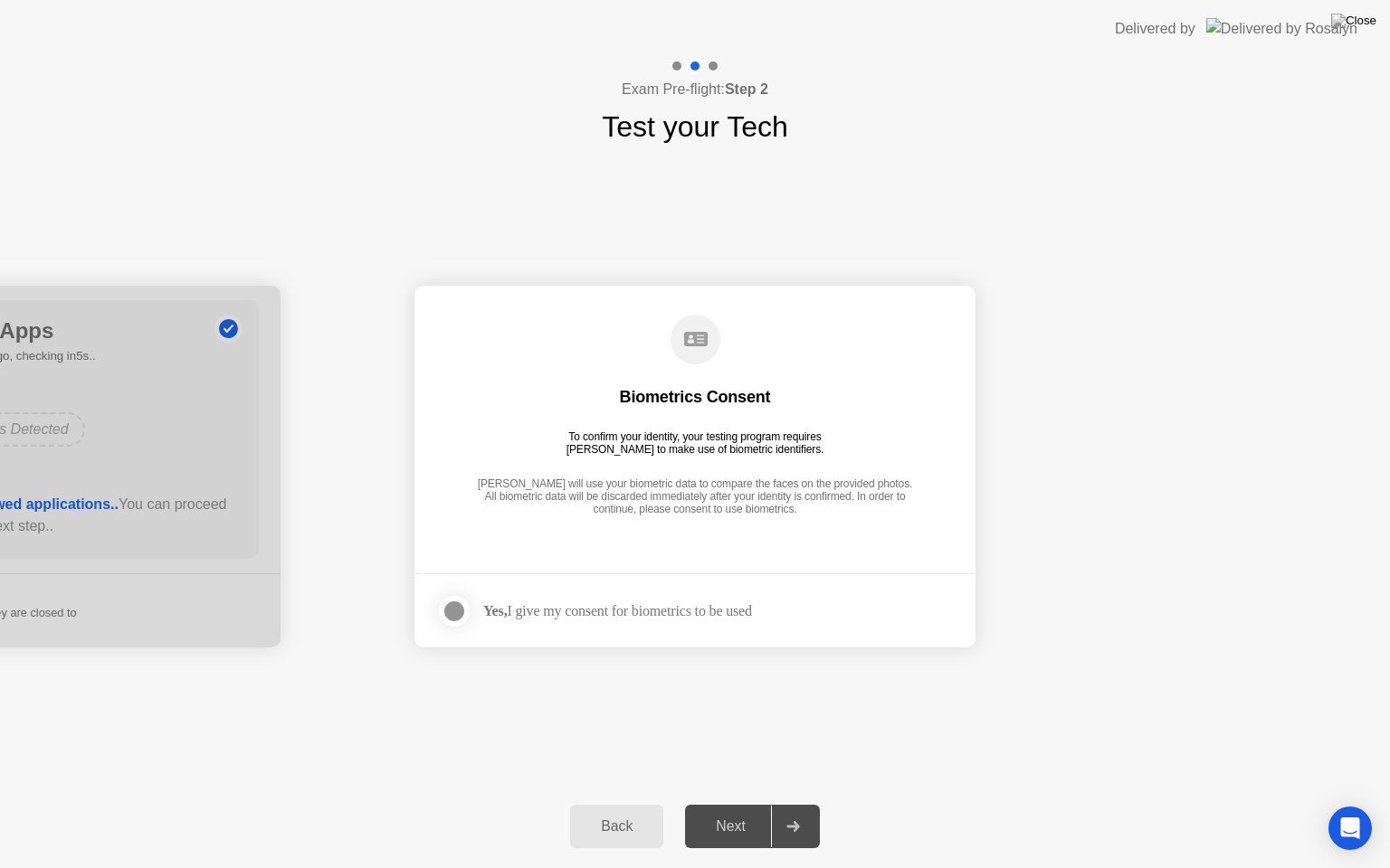
click at [727, 804] on div "Next" at bounding box center [731, 826] width 81 height 16
click at [464, 612] on div at bounding box center [453, 611] width 22 height 22
click at [733, 804] on div "Next" at bounding box center [731, 826] width 81 height 16
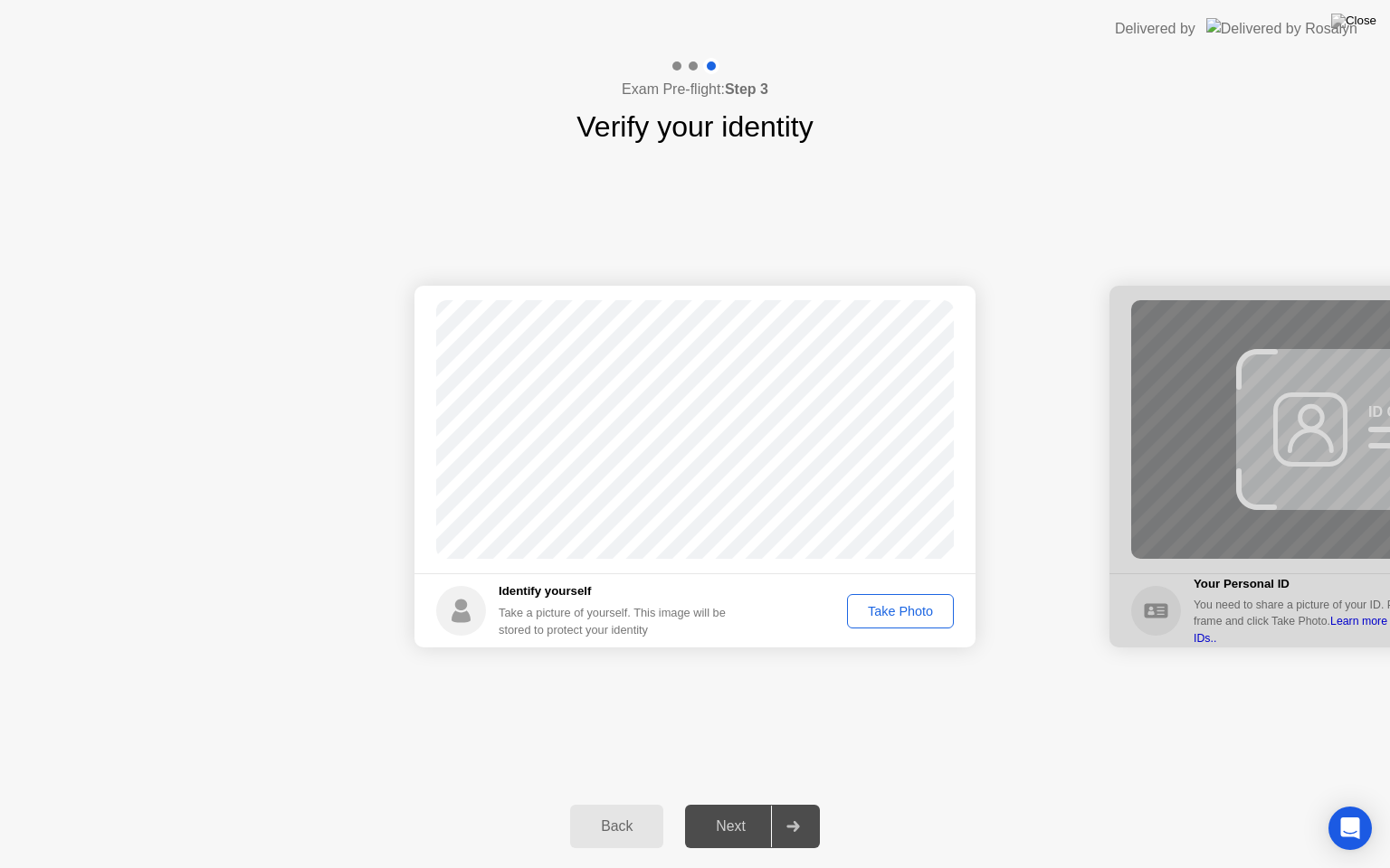
click at [863, 617] on div "Take Photo" at bounding box center [900, 611] width 94 height 14
click at [707, 804] on button "Next" at bounding box center [753, 827] width 135 height 43
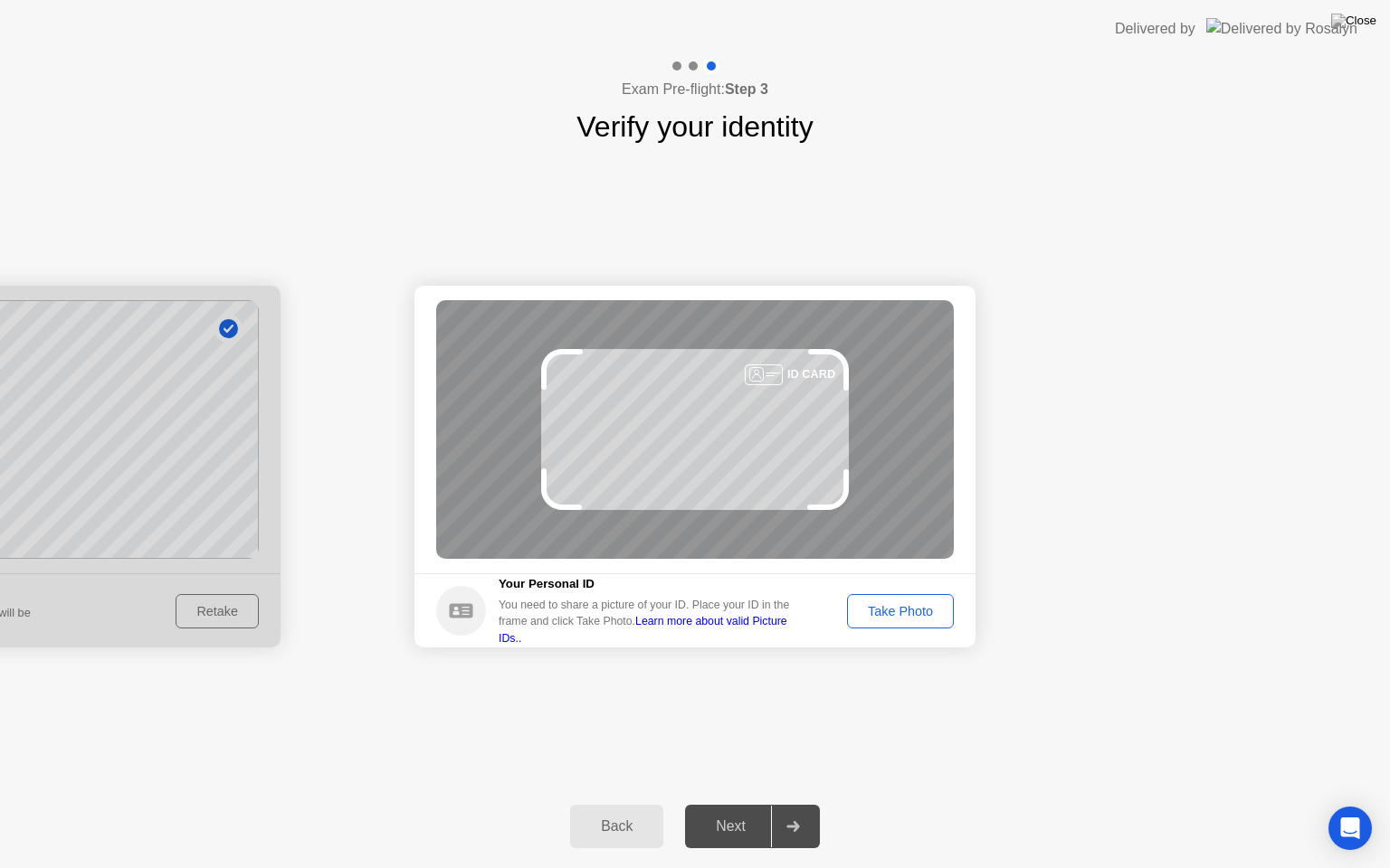
click at [897, 604] on div "Take Photo" at bounding box center [900, 611] width 94 height 14
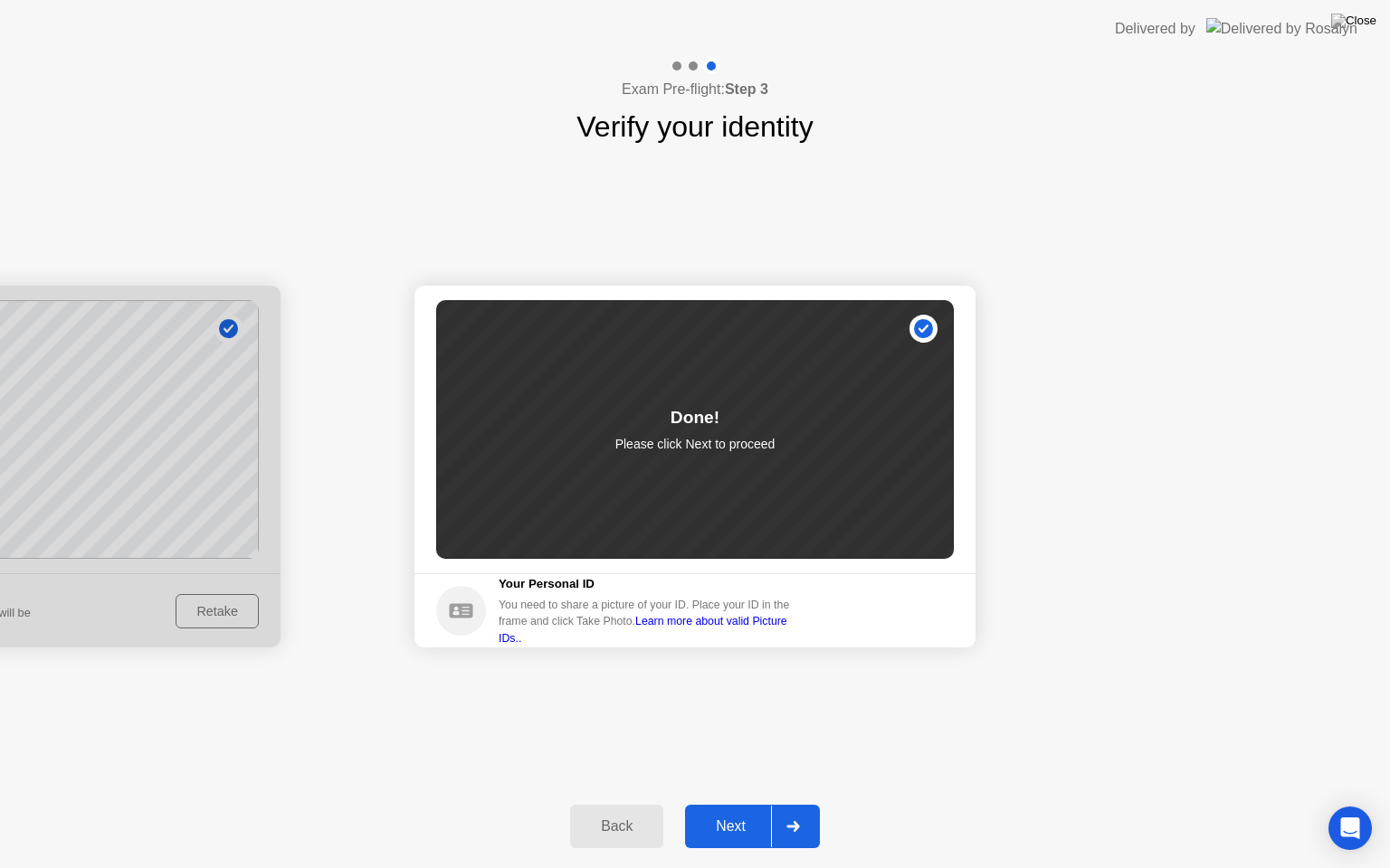
click at [748, 804] on div "Next" at bounding box center [731, 826] width 81 height 16
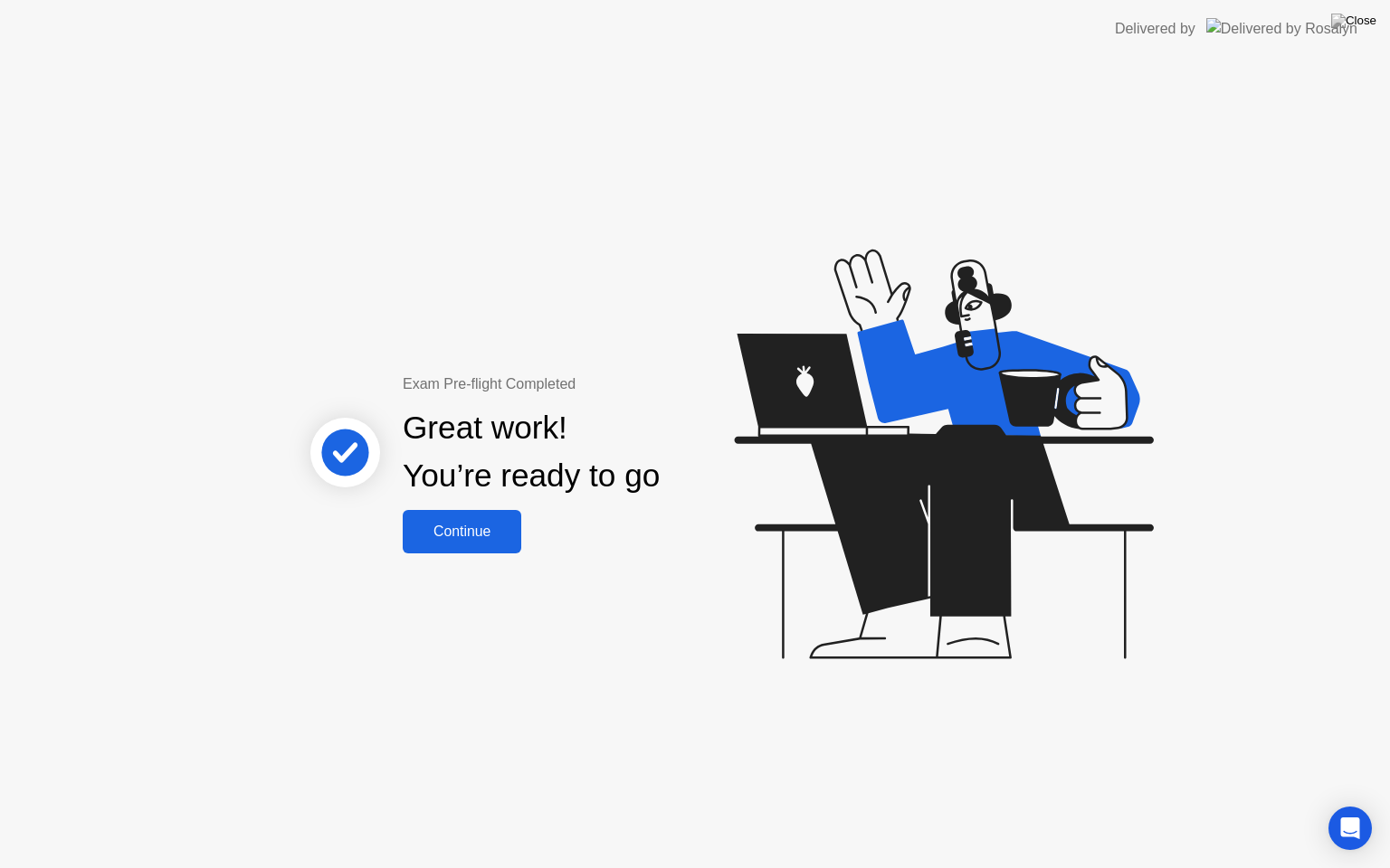
click at [456, 525] on div "Continue" at bounding box center [462, 531] width 108 height 16
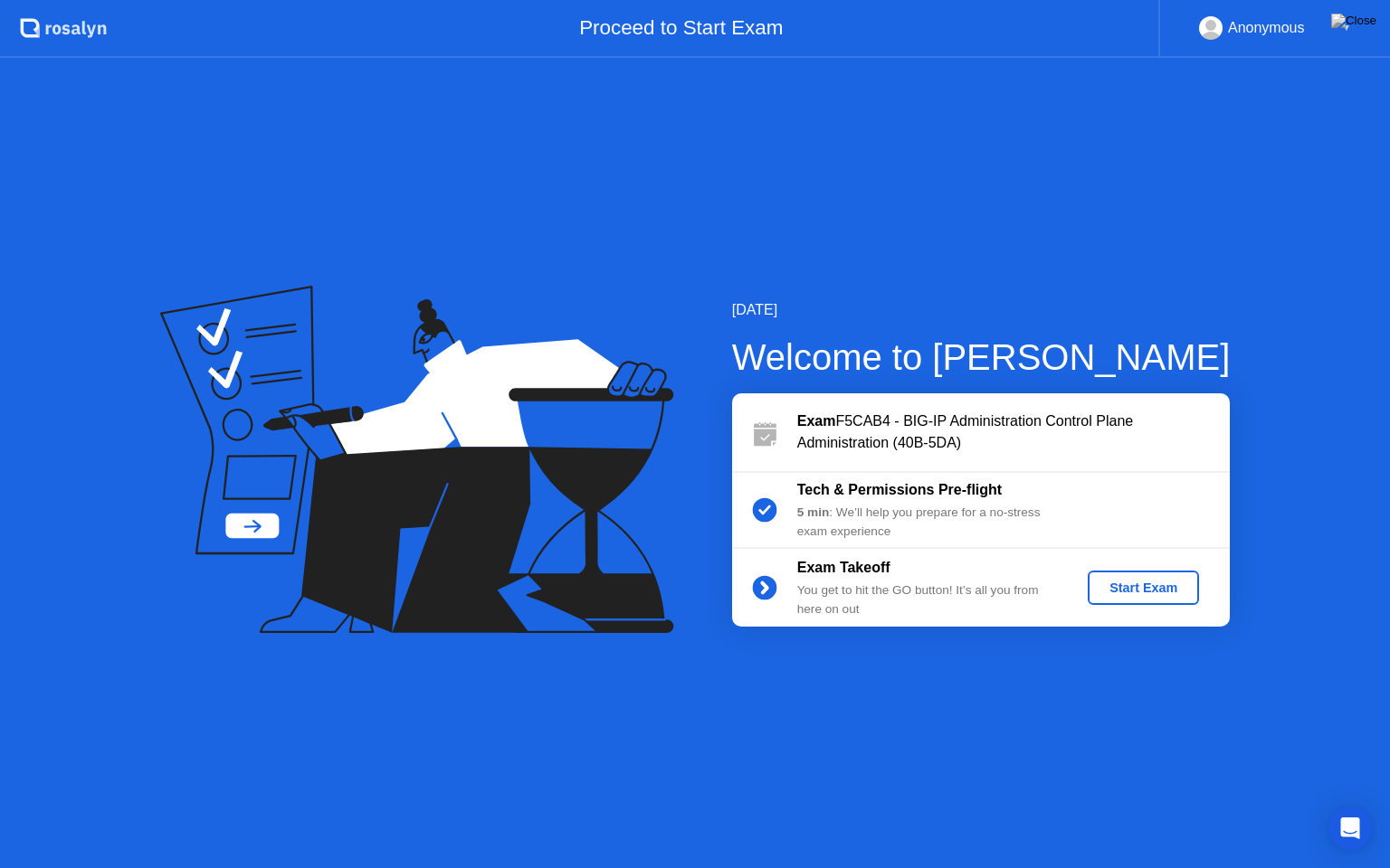
click at [1126, 586] on div "Start Exam" at bounding box center [1142, 587] width 97 height 14
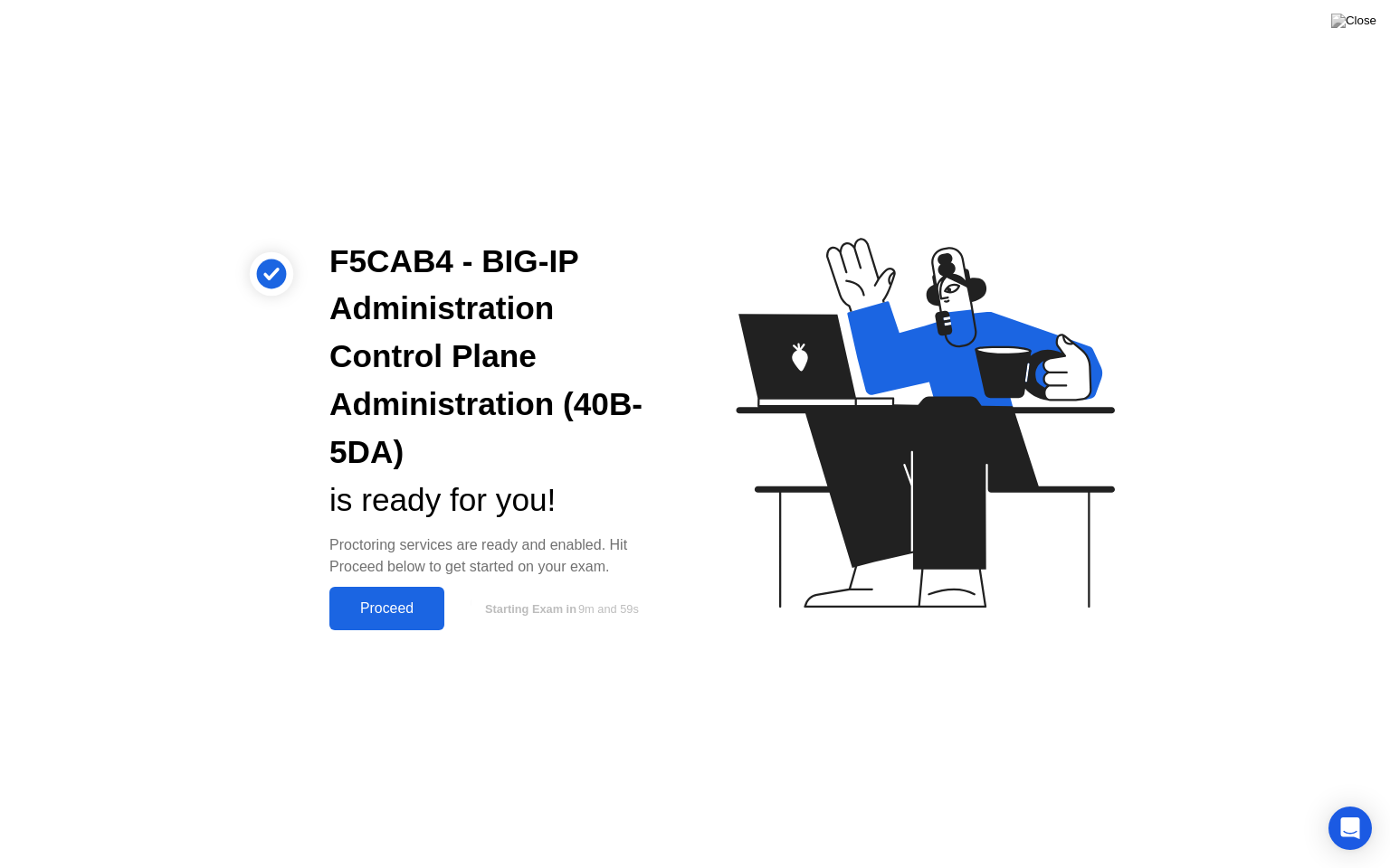
click at [369, 617] on div "Proceed" at bounding box center [387, 608] width 104 height 16
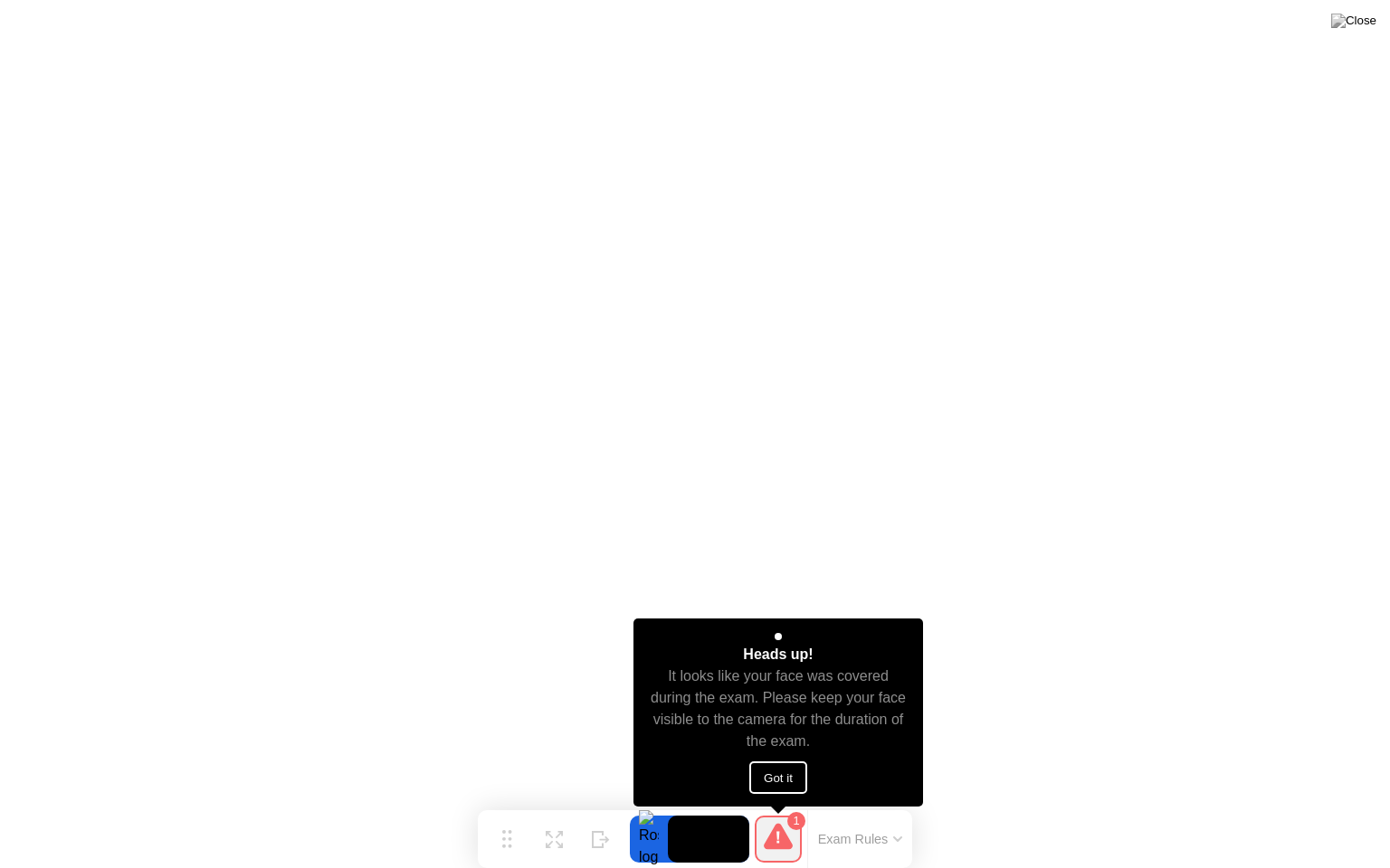
click at [793, 771] on button "Got it" at bounding box center [778, 778] width 58 height 33
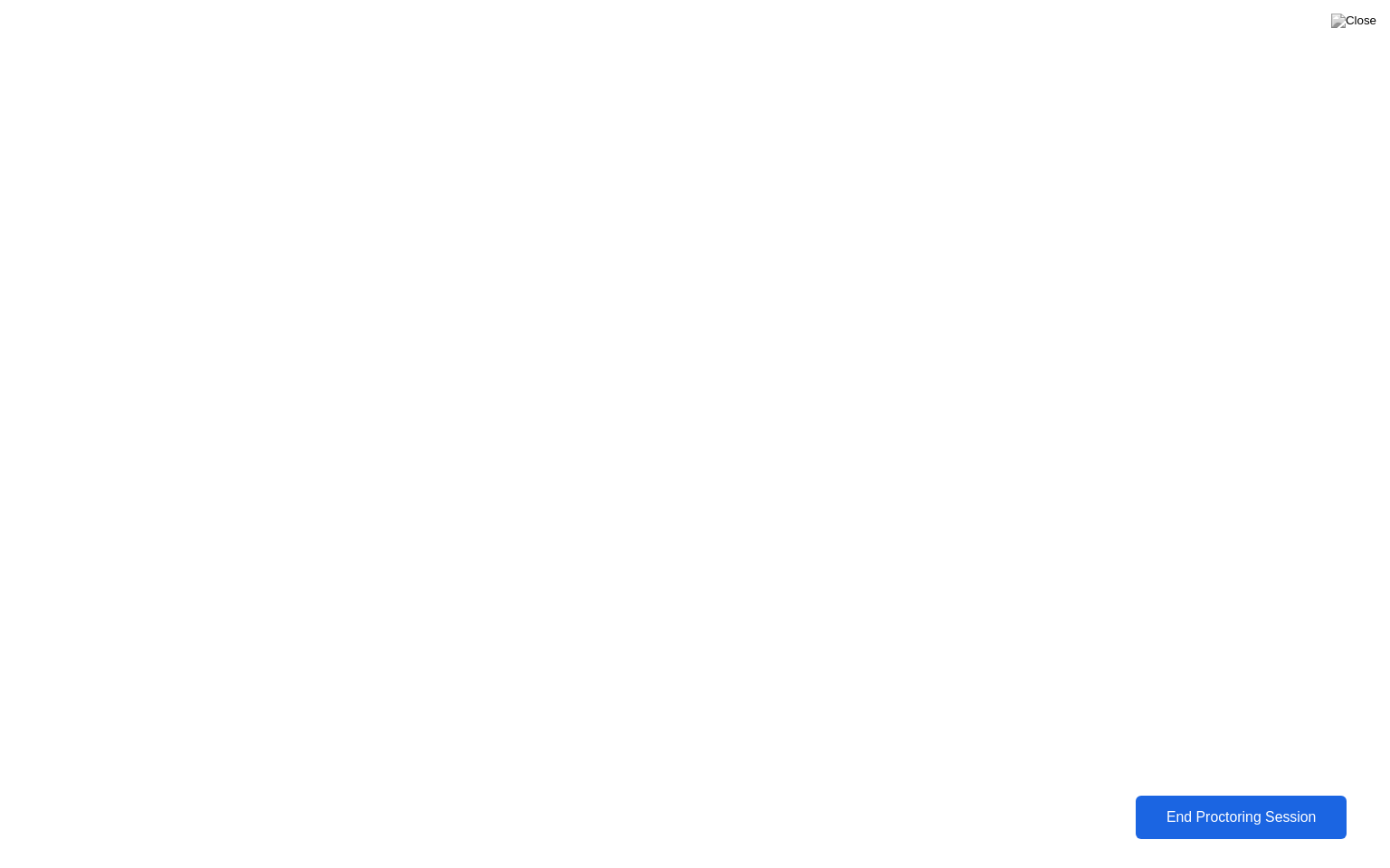
click at [1255, 804] on div "End Proctoring Session" at bounding box center [1241, 817] width 200 height 16
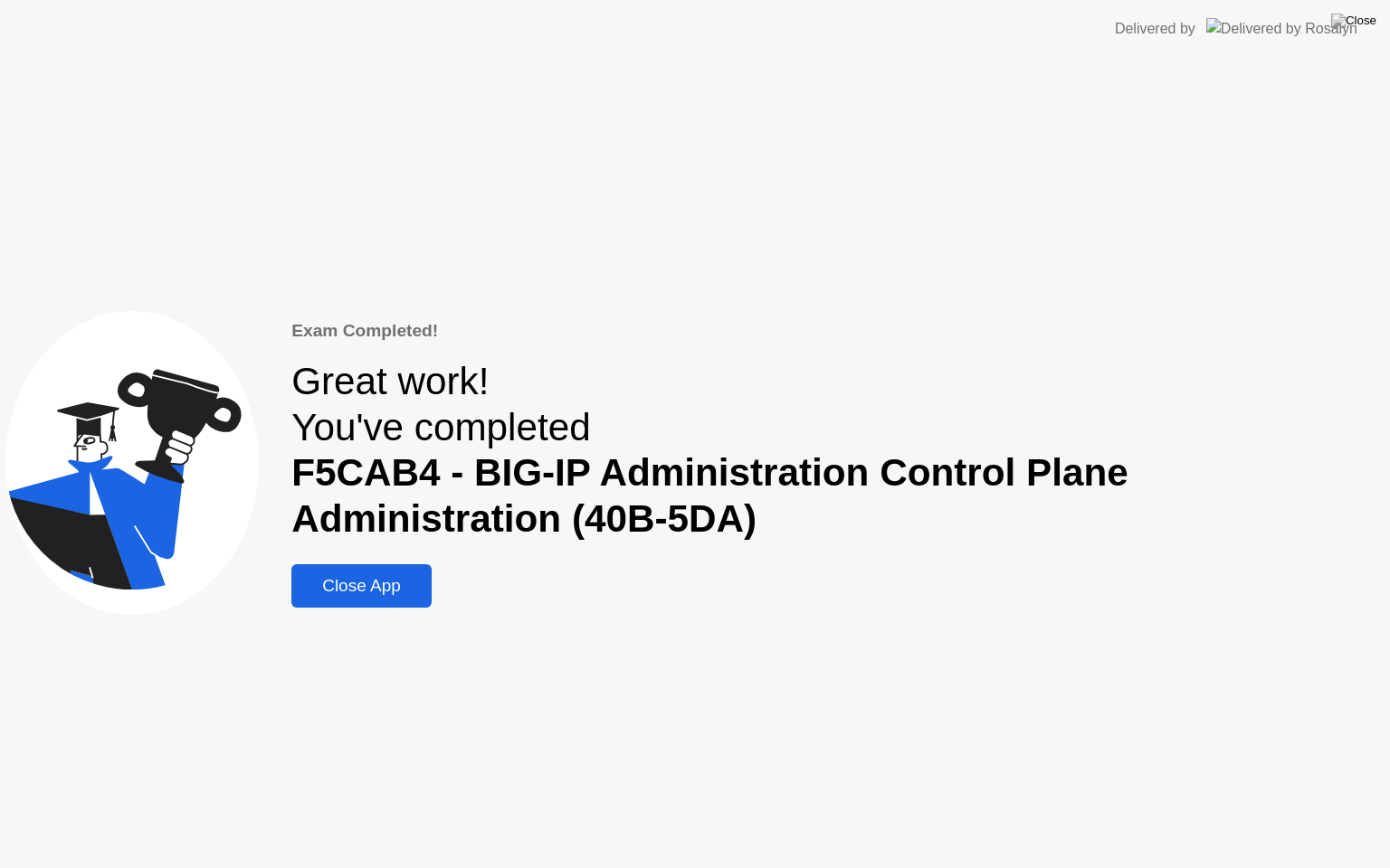
click at [362, 582] on div "Close App" at bounding box center [361, 586] width 130 height 20
